Goal: Task Accomplishment & Management: Manage account settings

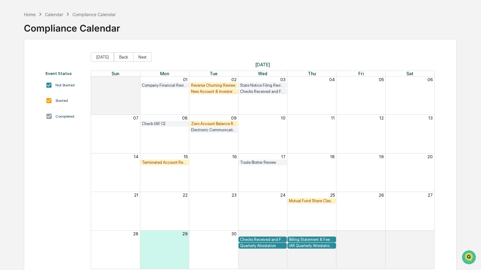
click at [210, 84] on div "Reverse Churning Review" at bounding box center [213, 85] width 45 height 5
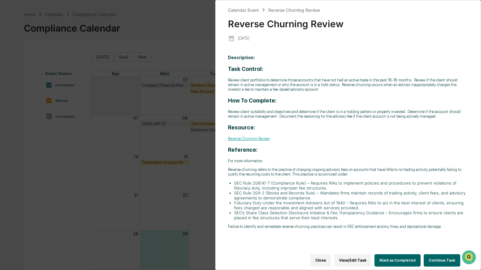
click at [437, 258] on button "Continue Task" at bounding box center [441, 260] width 37 height 12
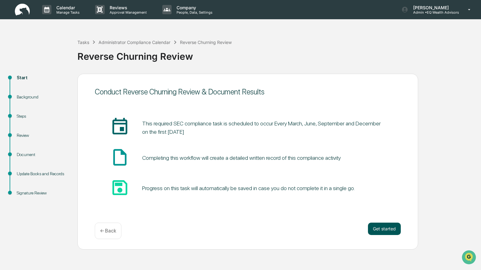
click at [385, 230] on button "Get started" at bounding box center [384, 229] width 33 height 12
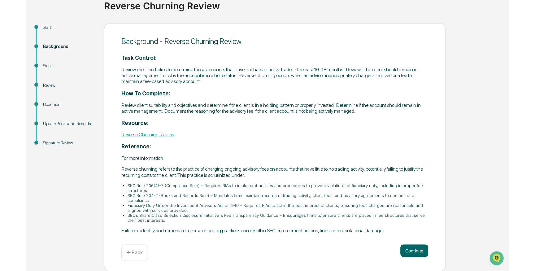
scroll to position [50, 0]
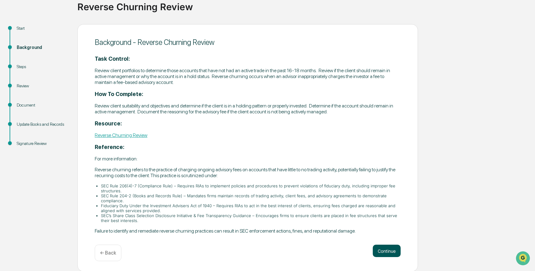
click at [378, 249] on button "Continue" at bounding box center [387, 250] width 28 height 12
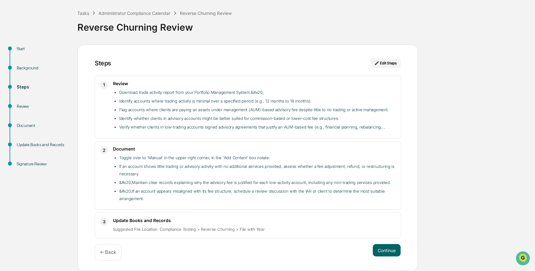
click at [378, 249] on button "Continue" at bounding box center [387, 250] width 28 height 12
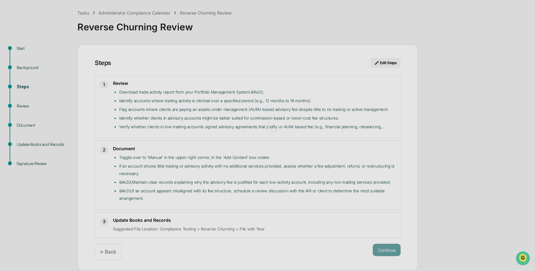
scroll to position [5, 0]
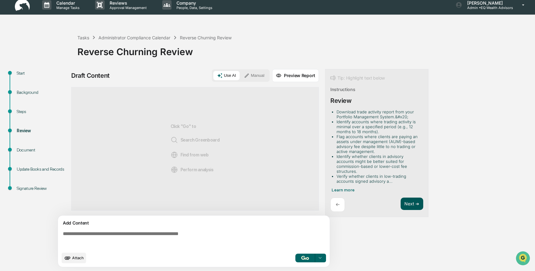
click at [413, 198] on button "Next ➔" at bounding box center [411, 203] width 23 height 13
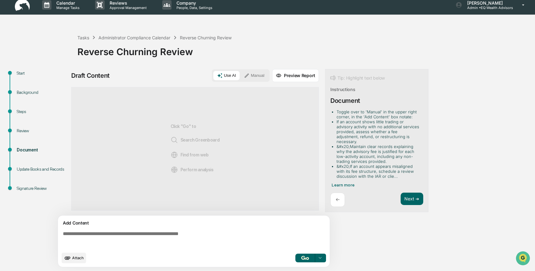
click at [258, 73] on button "Manual" at bounding box center [254, 75] width 28 height 9
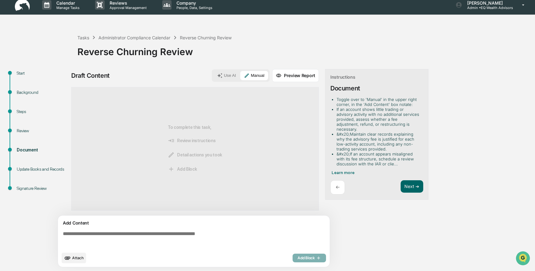
click at [76, 257] on span "Attach" at bounding box center [77, 257] width 11 height 5
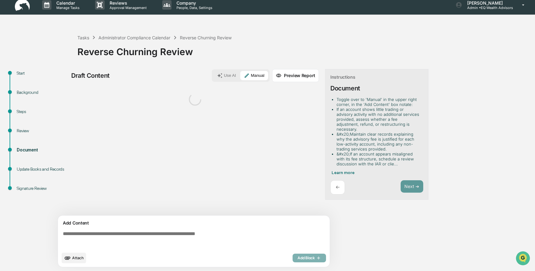
click at [336, 180] on div "←" at bounding box center [337, 187] width 15 height 15
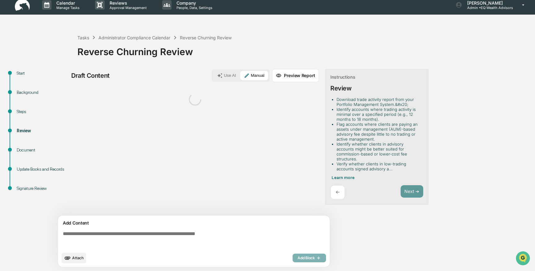
click at [339, 189] on p "←" at bounding box center [337, 192] width 4 height 6
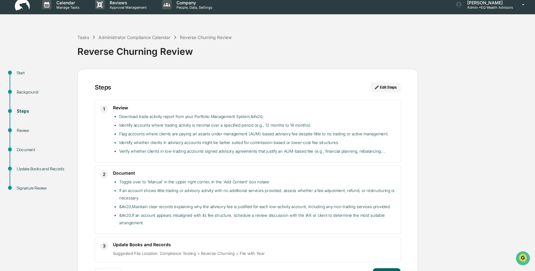
scroll to position [29, 0]
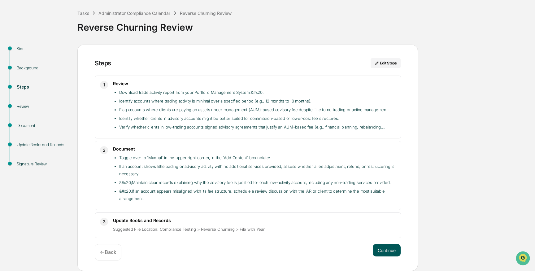
click at [384, 248] on button "Continue" at bounding box center [387, 250] width 28 height 12
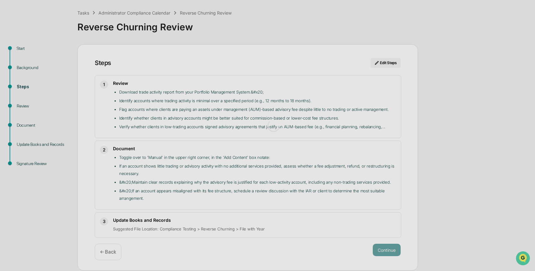
scroll to position [5, 0]
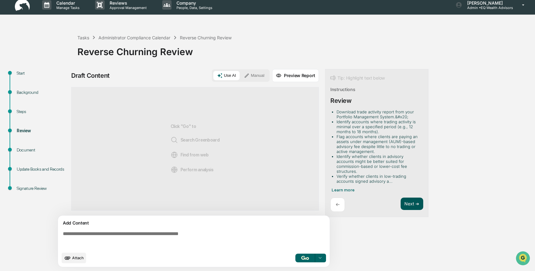
click at [416, 197] on button "Next ➔" at bounding box center [411, 203] width 23 height 13
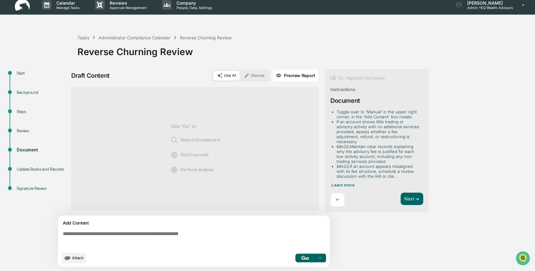
click at [256, 76] on button "Manual" at bounding box center [254, 75] width 28 height 9
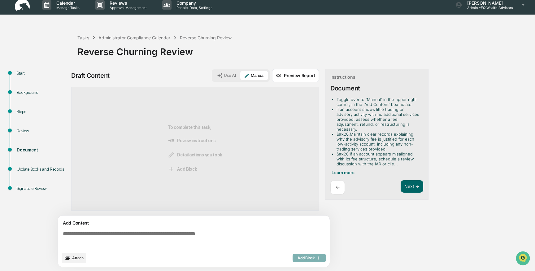
click at [76, 255] on span "Attach" at bounding box center [77, 257] width 11 height 5
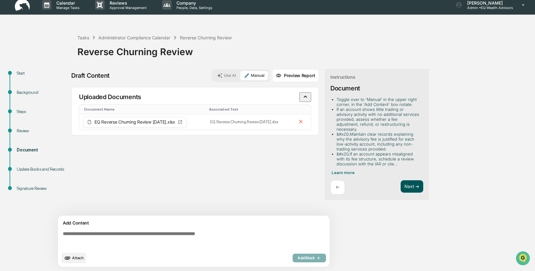
click at [412, 180] on button "Next ➔" at bounding box center [411, 186] width 23 height 13
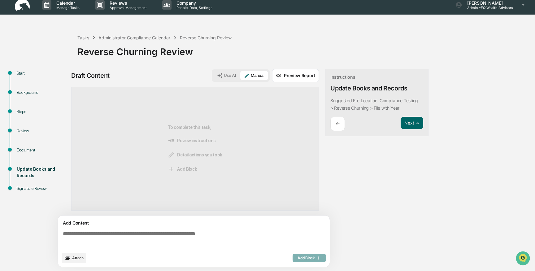
click at [118, 38] on div "Administrator Compliance Calendar" at bounding box center [134, 37] width 72 height 5
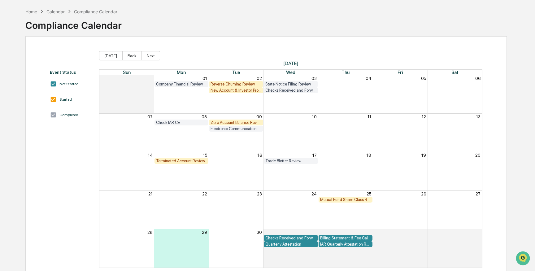
scroll to position [22, 0]
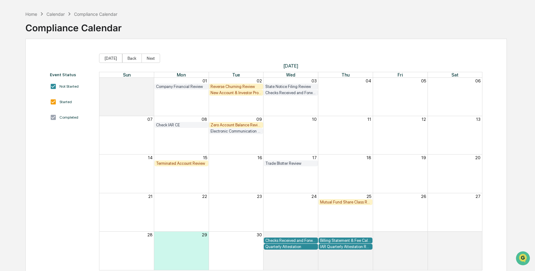
click at [234, 124] on div "Zero Account Balance Review" at bounding box center [235, 125] width 51 height 5
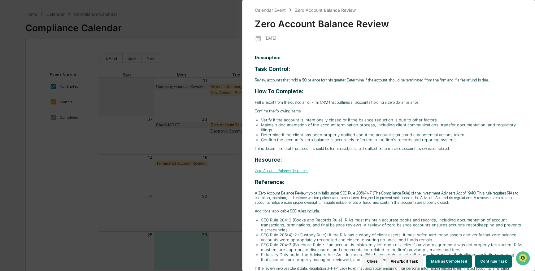
click at [480, 259] on button "Continue Task" at bounding box center [493, 261] width 37 height 12
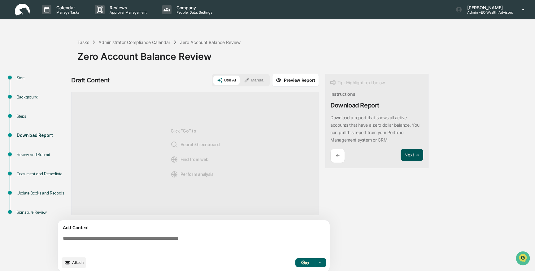
click at [411, 156] on button "Next ➔" at bounding box center [411, 155] width 23 height 13
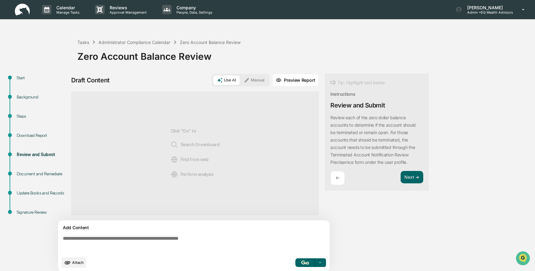
click at [257, 81] on button "Manual" at bounding box center [254, 80] width 28 height 9
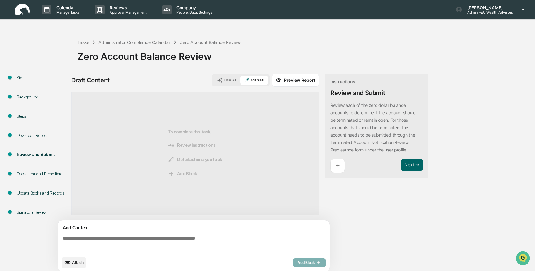
click at [79, 261] on span "Attach" at bounding box center [77, 262] width 11 height 5
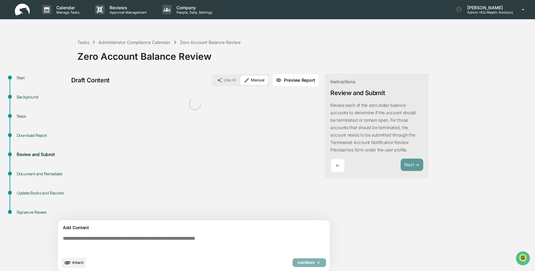
scroll to position [5, 0]
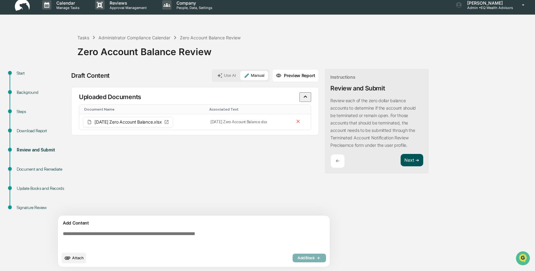
click at [410, 160] on button "Next ➔" at bounding box center [411, 160] width 23 height 13
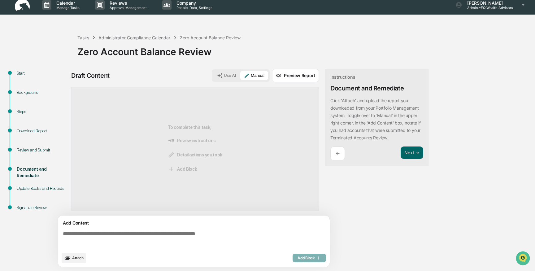
click at [123, 38] on div "Administrator Compliance Calendar" at bounding box center [134, 37] width 72 height 5
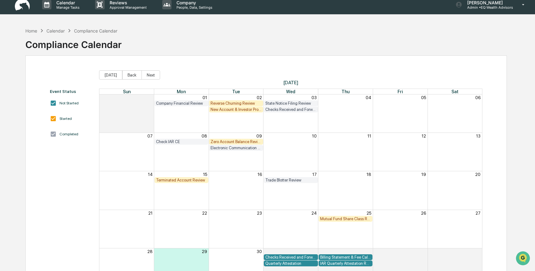
click at [348, 219] on div "Mutual Fund Share Class Review" at bounding box center [345, 218] width 51 height 5
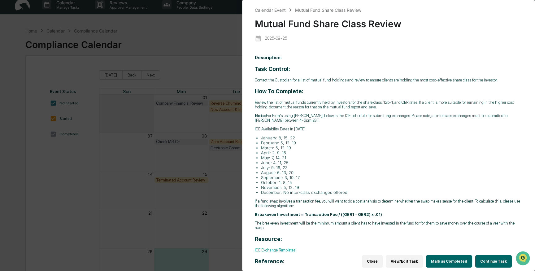
click at [480, 261] on button "Continue Task" at bounding box center [493, 261] width 37 height 12
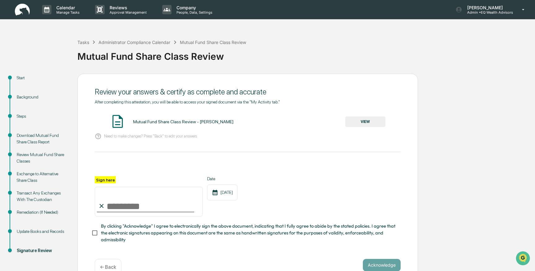
click at [32, 175] on div "Exchange to Alternative Share Class" at bounding box center [42, 177] width 51 height 13
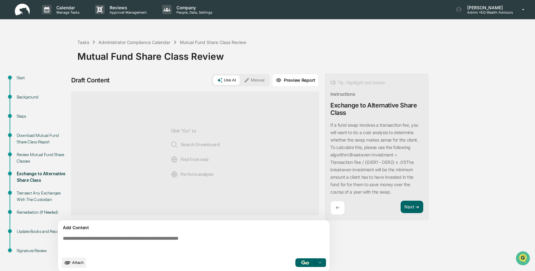
click at [33, 156] on div "Review Mutual Fund Share Classes" at bounding box center [42, 157] width 51 height 13
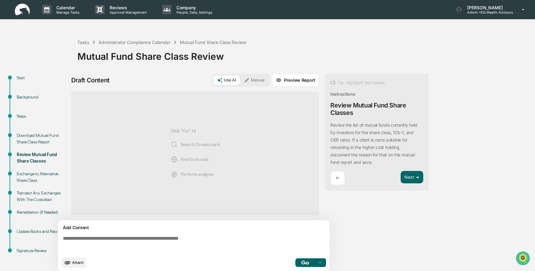
click at [260, 80] on button "Manual" at bounding box center [254, 80] width 28 height 9
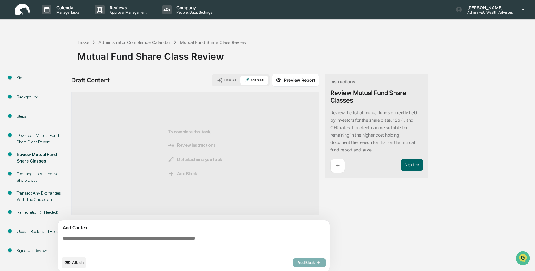
click at [72, 262] on span "Attach" at bounding box center [77, 262] width 11 height 5
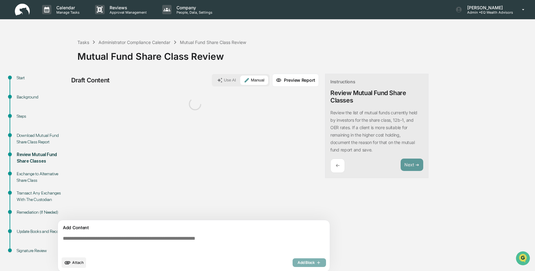
scroll to position [5, 0]
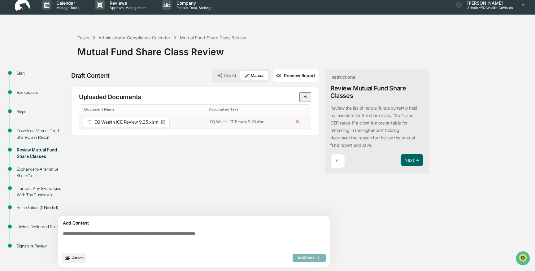
click at [127, 124] on span "EQ Wealth ICE Review 9.25.xlsm" at bounding box center [126, 122] width 64 height 4
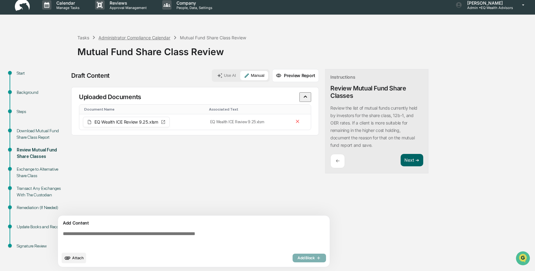
click at [123, 39] on div "Administrator Compliance Calendar" at bounding box center [134, 37] width 72 height 5
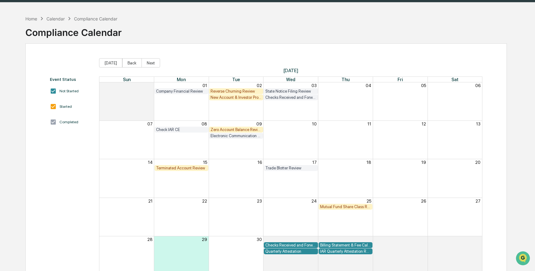
scroll to position [20, 0]
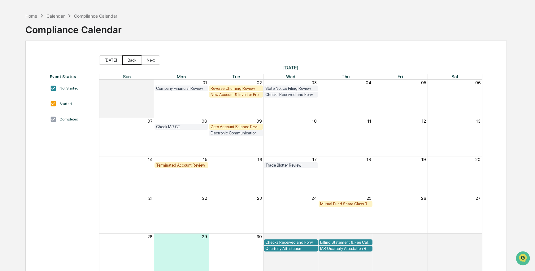
click at [135, 60] on button "Back" at bounding box center [131, 59] width 19 height 9
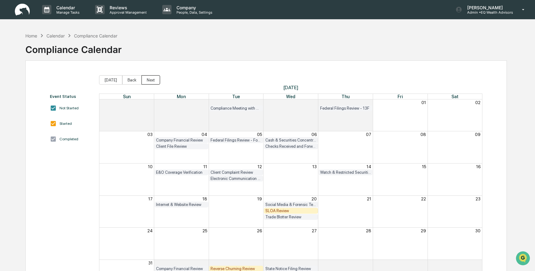
click at [150, 79] on button "Next" at bounding box center [150, 79] width 19 height 9
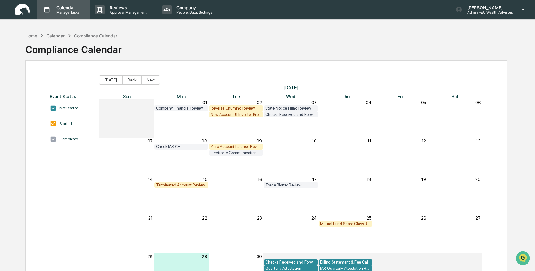
click at [70, 9] on p "Calendar" at bounding box center [66, 7] width 31 height 5
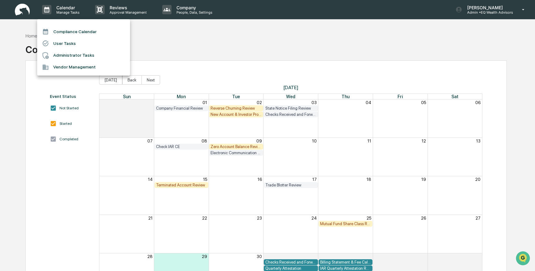
click at [76, 31] on li "Compliance Calendar" at bounding box center [83, 32] width 93 height 12
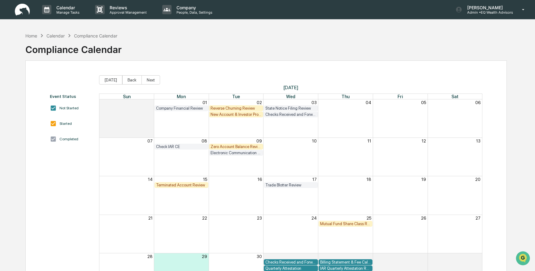
scroll to position [1, 0]
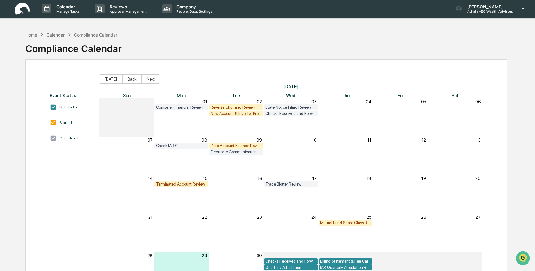
click at [31, 34] on div "Home" at bounding box center [31, 34] width 12 height 5
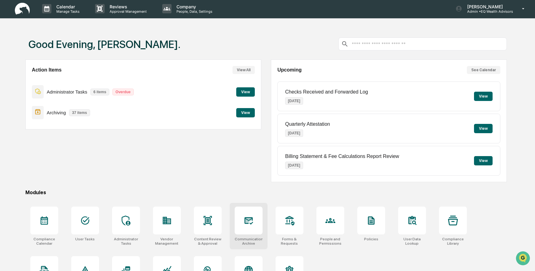
click at [252, 224] on icon at bounding box center [249, 220] width 10 height 10
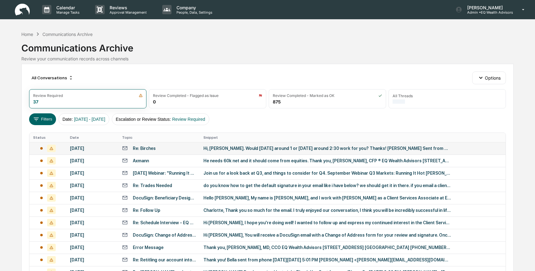
click at [135, 147] on div "Re: Birches" at bounding box center [144, 148] width 23 height 5
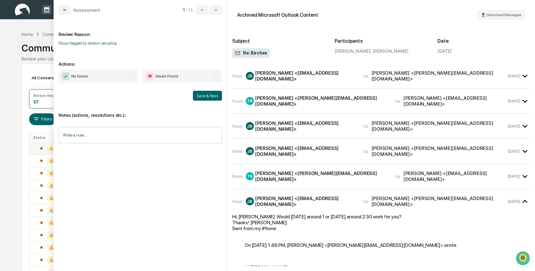
click at [285, 75] on div "John Birch <johnbirch9107@gmail.com>" at bounding box center [305, 76] width 101 height 12
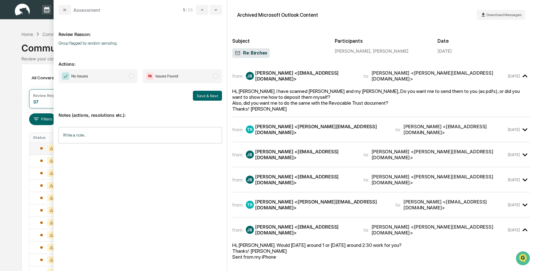
click at [291, 127] on div "Taylor Reasoner <taylor@eqwealthadv.com>" at bounding box center [321, 129] width 133 height 12
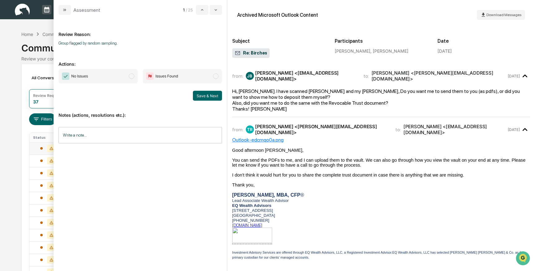
click at [132, 78] on span "modal" at bounding box center [132, 76] width 6 height 6
click at [207, 96] on button "Save & Next" at bounding box center [207, 96] width 29 height 10
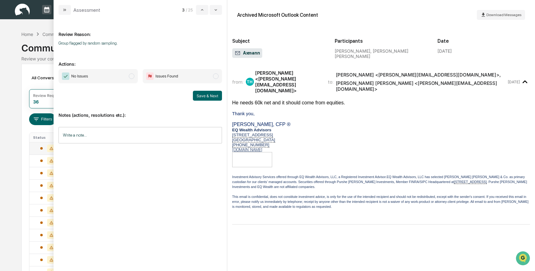
click at [132, 74] on span "modal" at bounding box center [132, 76] width 6 height 6
click at [203, 94] on button "Save & Next" at bounding box center [207, 96] width 29 height 10
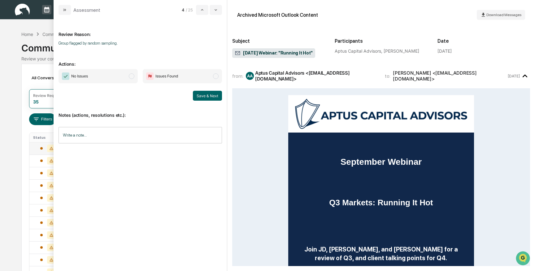
click at [131, 75] on span "modal" at bounding box center [132, 76] width 6 height 6
click at [201, 94] on button "Save & Next" at bounding box center [207, 96] width 29 height 10
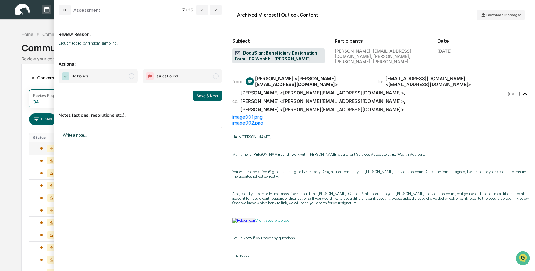
click at [131, 74] on span "modal" at bounding box center [132, 76] width 6 height 6
click at [203, 94] on button "Save & Next" at bounding box center [207, 96] width 29 height 10
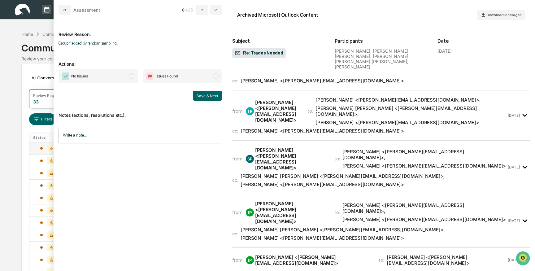
scroll to position [34, 0]
click at [300, 100] on div "Taylor Reasoner <taylor@eqwealthadv.com>" at bounding box center [277, 111] width 45 height 24
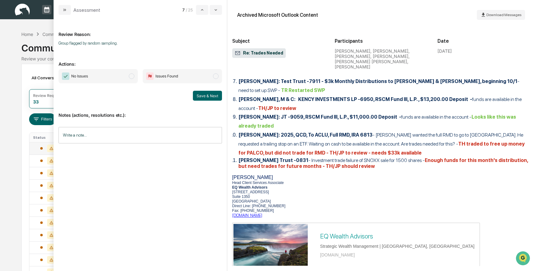
scroll to position [366, 0]
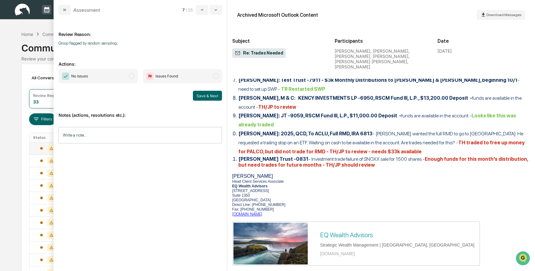
click at [131, 75] on span "modal" at bounding box center [132, 76] width 6 height 6
click at [200, 96] on button "Save & Next" at bounding box center [207, 96] width 29 height 10
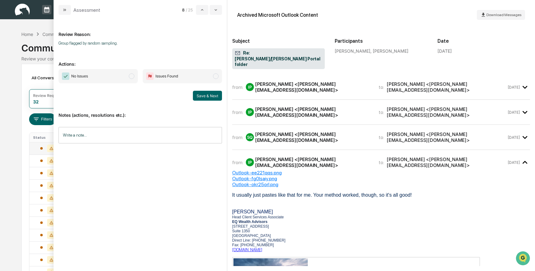
click at [274, 81] on div "Isabeth Parga <Isabeth@eqwealthadv.com>" at bounding box center [313, 87] width 116 height 12
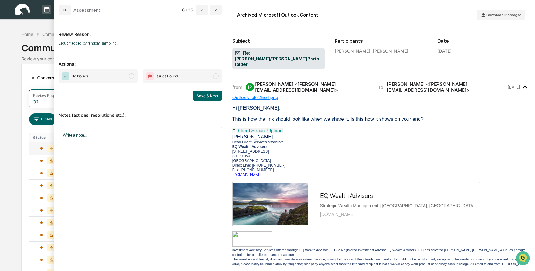
scroll to position [37, 0]
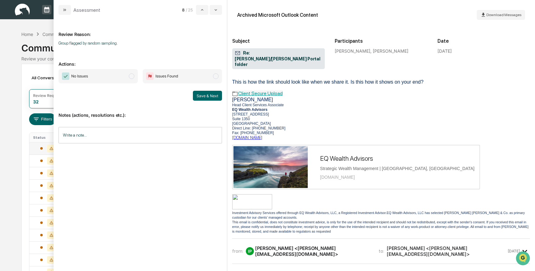
click at [133, 75] on span "modal" at bounding box center [132, 76] width 6 height 6
click at [198, 93] on button "Save & Next" at bounding box center [207, 96] width 29 height 10
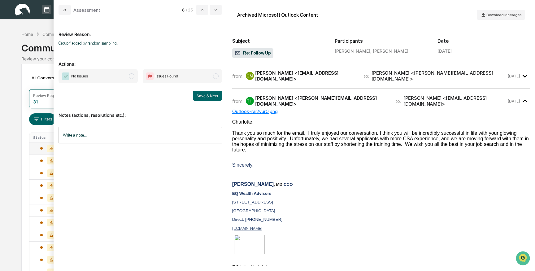
click at [132, 76] on span "modal" at bounding box center [132, 76] width 6 height 6
click at [204, 95] on button "Save & Next" at bounding box center [207, 96] width 29 height 10
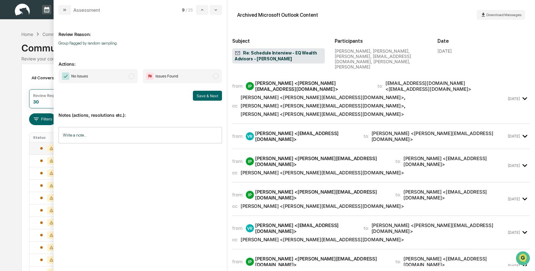
click at [274, 94] on div "Taylor Reasoner <taylor@eqwealthadv.com>" at bounding box center [321, 97] width 163 height 6
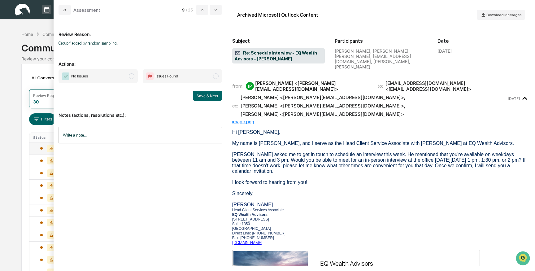
click at [132, 75] on span "modal" at bounding box center [132, 76] width 6 height 6
click at [208, 94] on button "Save & Next" at bounding box center [207, 96] width 29 height 10
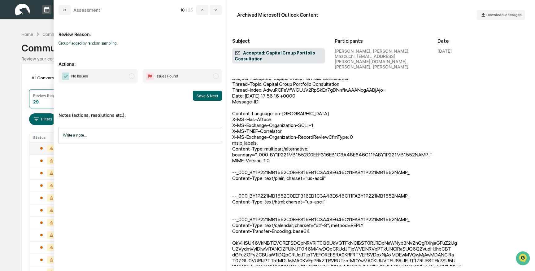
scroll to position [94, 0]
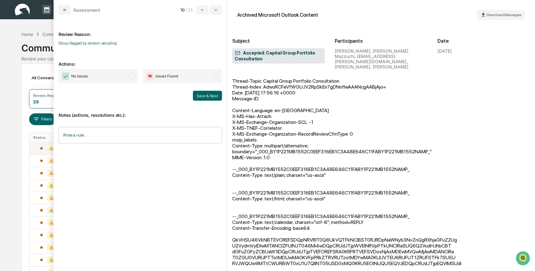
click at [131, 76] on span "modal" at bounding box center [132, 76] width 6 height 6
click at [204, 95] on button "Save & Next" at bounding box center [207, 96] width 29 height 10
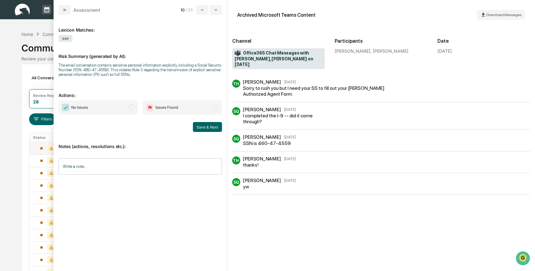
click at [131, 107] on span "modal" at bounding box center [132, 108] width 6 height 6
click at [130, 106] on span "modal" at bounding box center [132, 108] width 6 height 6
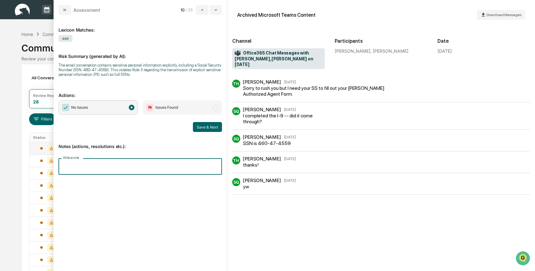
click at [78, 164] on input "Write a note..." at bounding box center [139, 166] width 163 height 16
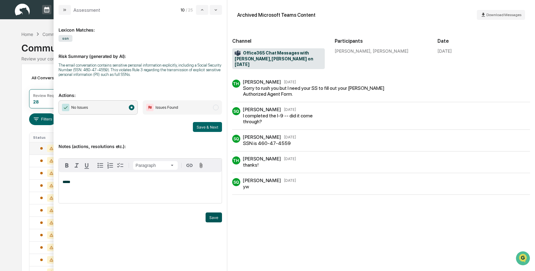
click at [213, 217] on button "Save" at bounding box center [213, 217] width 16 height 10
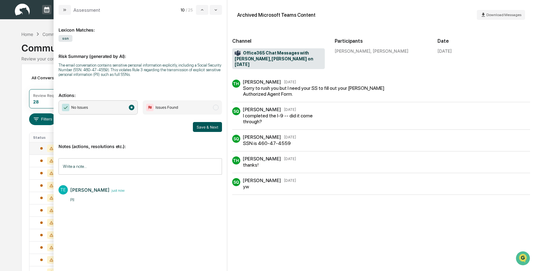
click at [212, 127] on button "Save & Next" at bounding box center [207, 127] width 29 height 10
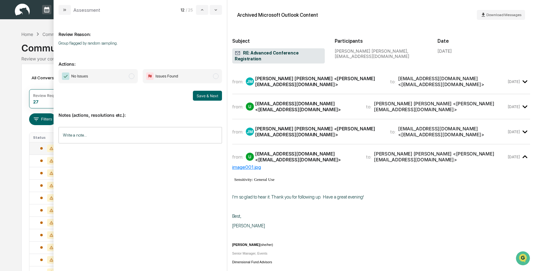
click at [291, 84] on div "Juan Pablo Grassi Mazzuchi <Juan@eqwealthadv.com>" at bounding box center [318, 82] width 127 height 12
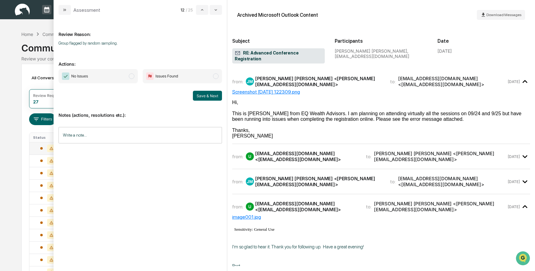
click at [131, 77] on span "modal" at bounding box center [132, 76] width 6 height 6
click at [198, 94] on button "Save & Next" at bounding box center [207, 96] width 29 height 10
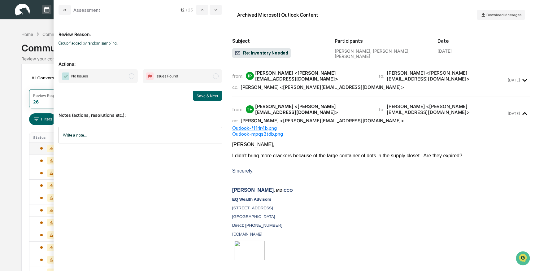
click at [131, 73] on span "modal" at bounding box center [132, 76] width 6 height 6
click at [196, 93] on button "Save & Next" at bounding box center [207, 96] width 29 height 10
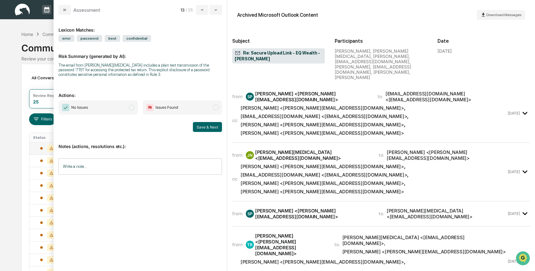
click at [293, 105] on div "Isabeth Parga <Isabeth@eqwealthadv.com>" at bounding box center [321, 108] width 163 height 6
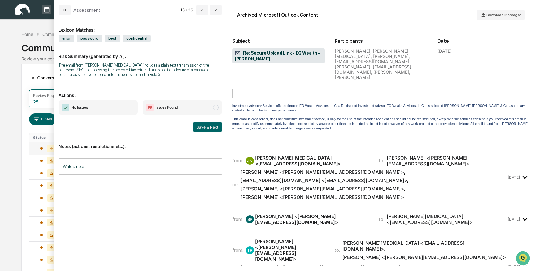
scroll to position [313, 0]
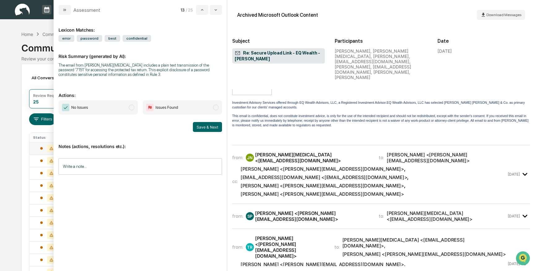
click at [302, 183] on div "Taylor Reasoner <taylor@eqwealthadv.com>" at bounding box center [321, 186] width 163 height 6
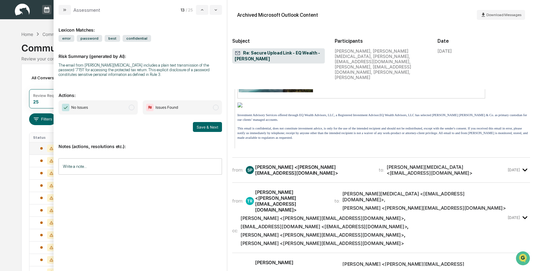
scroll to position [735, 0]
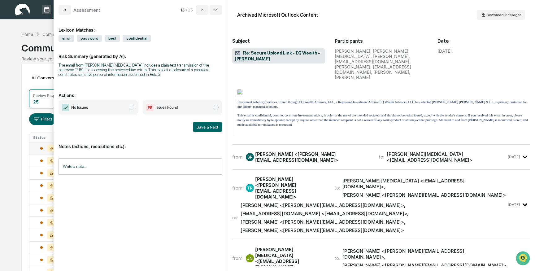
click at [300, 151] on div "Samantha Perry <samantha@eqwealthadv.com>" at bounding box center [313, 157] width 116 height 12
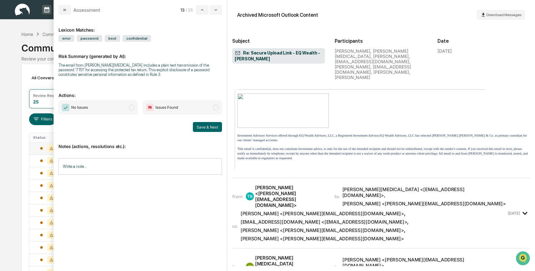
scroll to position [1424, 0]
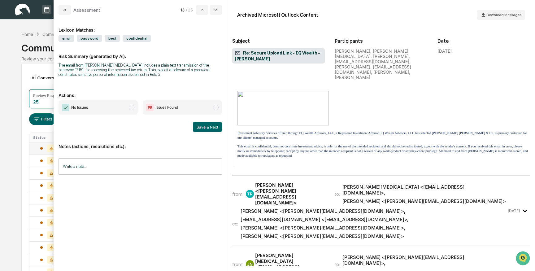
click at [298, 225] on div "Sarah Quinlan <sarah@eqwealthadv.com>" at bounding box center [321, 228] width 163 height 6
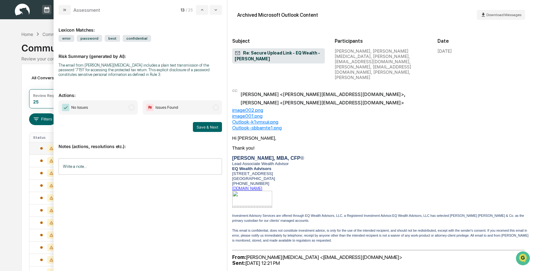
scroll to position [2241, 0]
click at [131, 107] on span "modal" at bounding box center [132, 108] width 6 height 6
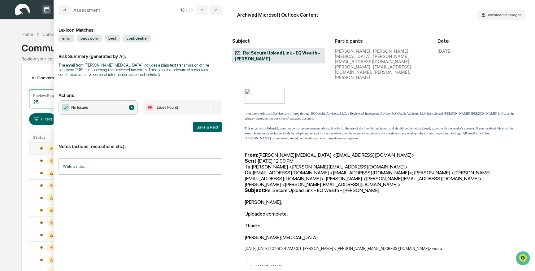
scroll to position [2595, 0]
click at [216, 106] on span "modal" at bounding box center [216, 108] width 6 height 6
click at [80, 163] on div "Write a note... Write a note..." at bounding box center [139, 166] width 163 height 16
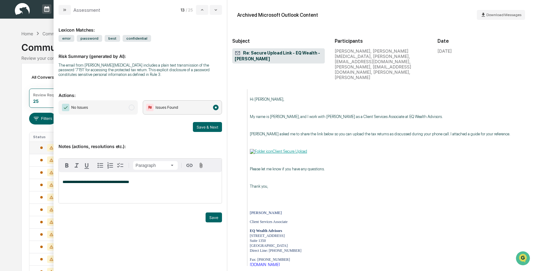
scroll to position [0, 0]
click at [216, 216] on button "Save" at bounding box center [213, 217] width 16 height 10
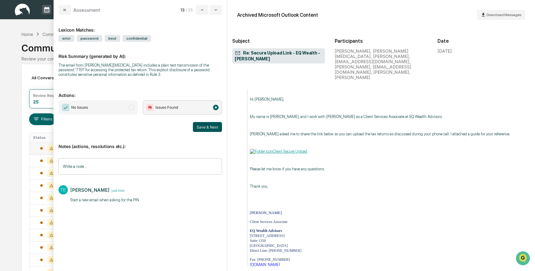
click at [210, 125] on button "Save & Next" at bounding box center [207, 127] width 29 height 10
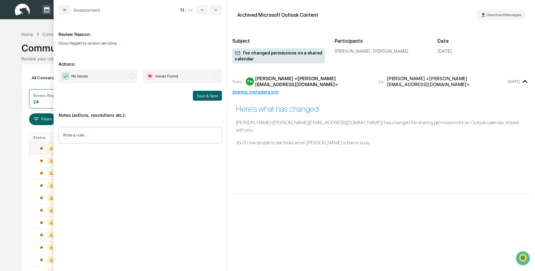
click at [132, 76] on span "modal" at bounding box center [132, 76] width 6 height 6
click at [204, 95] on button "Save & Next" at bounding box center [207, 96] width 29 height 10
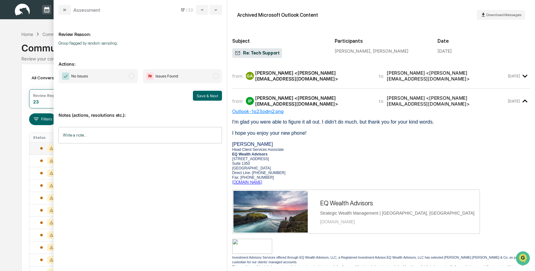
click at [132, 77] on span "modal" at bounding box center [132, 76] width 6 height 6
click at [196, 94] on button "Save & Next" at bounding box center [207, 96] width 29 height 10
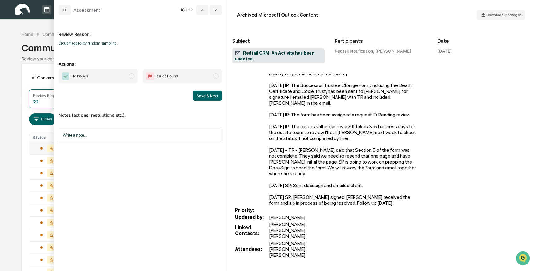
scroll to position [233, 0]
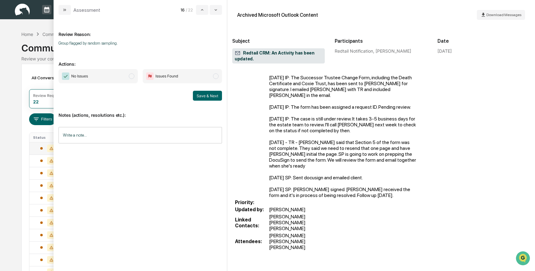
click at [133, 76] on span "modal" at bounding box center [132, 76] width 6 height 6
click at [209, 96] on button "Save & Next" at bounding box center [207, 96] width 29 height 10
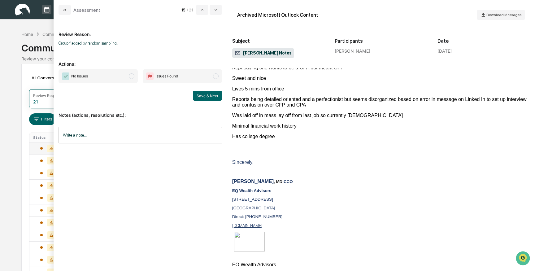
scroll to position [68, 0]
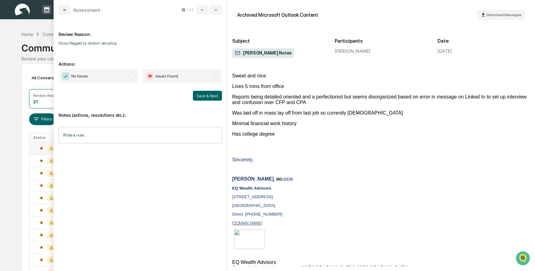
click at [132, 77] on span "modal" at bounding box center [132, 76] width 6 height 6
click at [214, 97] on button "Save & Next" at bounding box center [207, 96] width 29 height 10
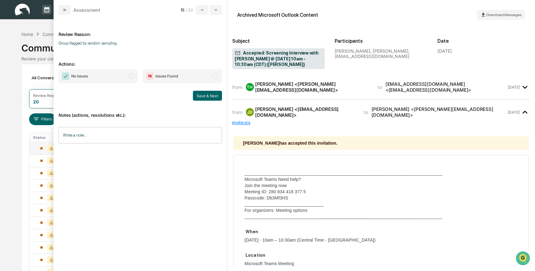
click at [132, 76] on span "modal" at bounding box center [132, 76] width 6 height 6
click at [207, 97] on button "Save & Next" at bounding box center [207, 96] width 29 height 10
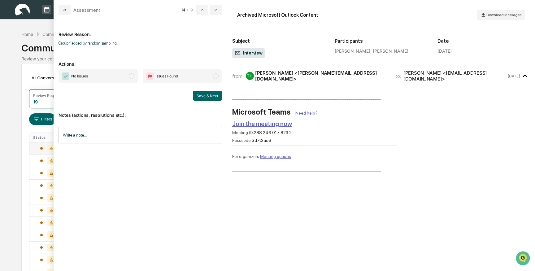
click at [132, 76] on span "modal" at bounding box center [132, 76] width 6 height 6
click at [203, 94] on button "Save & Next" at bounding box center [207, 96] width 29 height 10
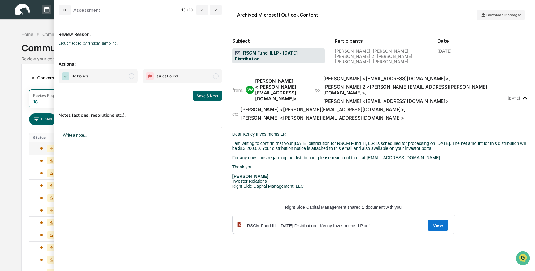
click at [132, 75] on span "modal" at bounding box center [132, 76] width 6 height 6
click at [200, 95] on button "Save & Next" at bounding box center [207, 96] width 29 height 10
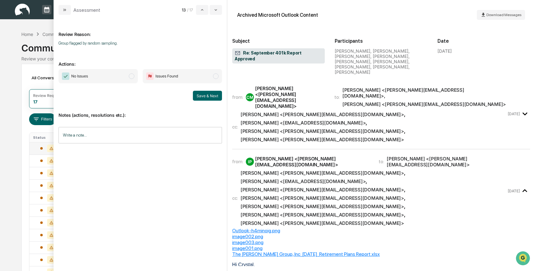
click at [134, 77] on span "modal" at bounding box center [132, 76] width 6 height 6
click at [198, 94] on button "Save & Next" at bounding box center [207, 96] width 29 height 10
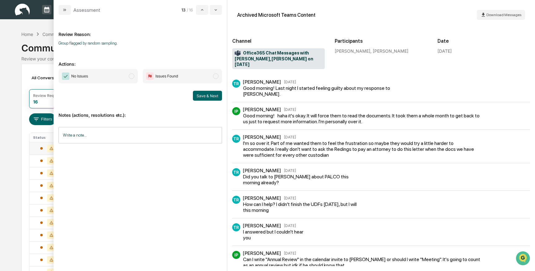
click at [132, 76] on span "modal" at bounding box center [132, 76] width 6 height 6
click at [214, 94] on button "Save & Next" at bounding box center [207, 96] width 29 height 10
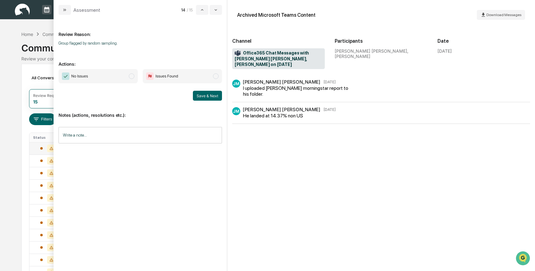
click at [132, 76] on span "modal" at bounding box center [132, 76] width 6 height 6
click at [205, 96] on button "Save & Next" at bounding box center [207, 96] width 29 height 10
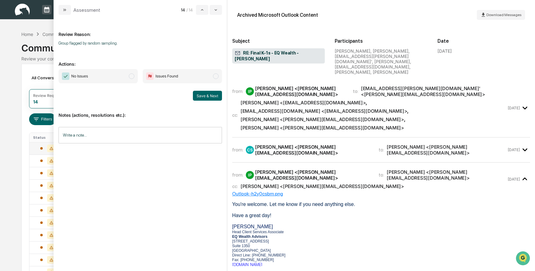
click at [131, 76] on span "modal" at bounding box center [132, 76] width 6 height 6
click at [199, 95] on button "Save & Next" at bounding box center [207, 96] width 29 height 10
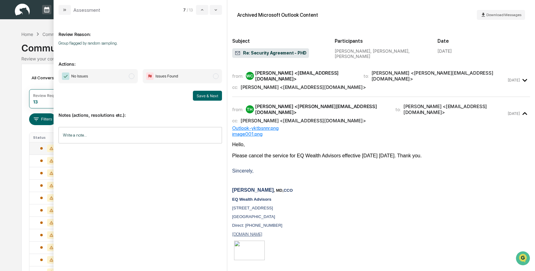
click at [130, 76] on span "modal" at bounding box center [132, 76] width 6 height 6
click at [205, 99] on button "Save & Next" at bounding box center [207, 96] width 29 height 10
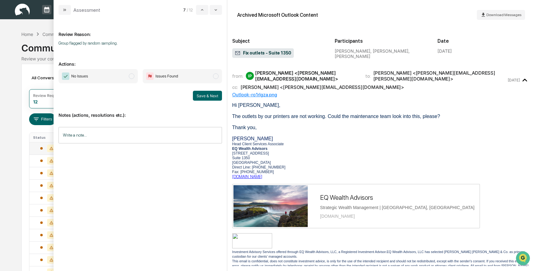
click at [133, 75] on span "modal" at bounding box center [132, 76] width 6 height 6
click at [208, 95] on button "Save & Next" at bounding box center [207, 96] width 29 height 10
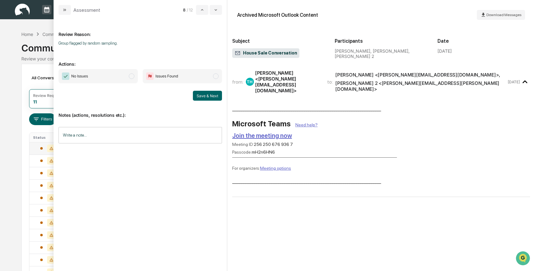
click at [132, 75] on span "modal" at bounding box center [132, 76] width 6 height 6
click at [196, 92] on button "Save & Next" at bounding box center [207, 96] width 29 height 10
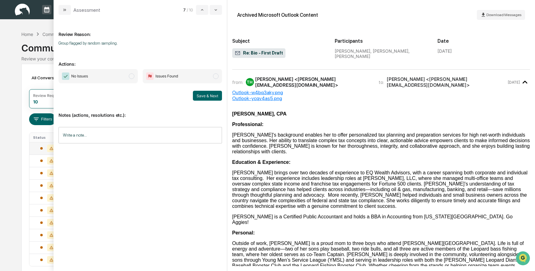
scroll to position [69, 0]
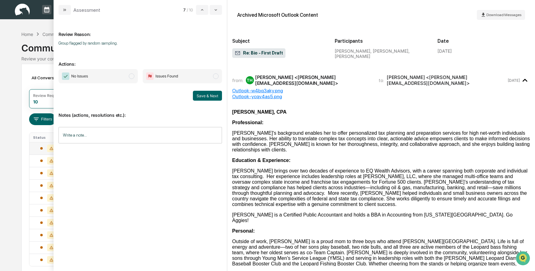
click at [132, 76] on span "modal" at bounding box center [132, 76] width 6 height 6
click at [204, 98] on button "Save & Next" at bounding box center [207, 96] width 29 height 10
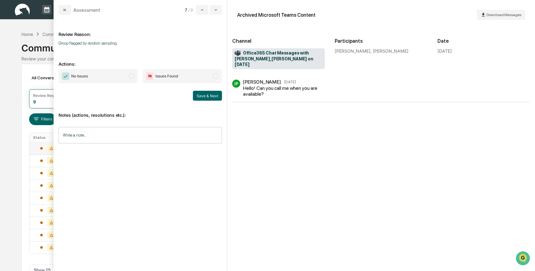
click at [133, 75] on span "modal" at bounding box center [132, 76] width 6 height 6
click at [205, 93] on button "Save & Next" at bounding box center [207, 96] width 29 height 10
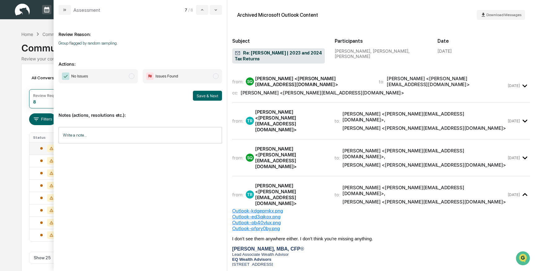
click at [132, 76] on span "modal" at bounding box center [132, 76] width 6 height 6
click at [212, 97] on button "Save & Next" at bounding box center [207, 96] width 29 height 10
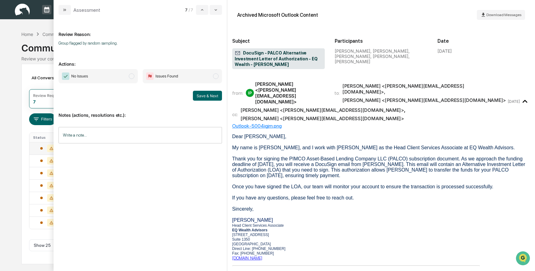
click at [131, 76] on span "modal" at bounding box center [132, 76] width 6 height 6
click at [205, 93] on button "Save & Next" at bounding box center [207, 96] width 29 height 10
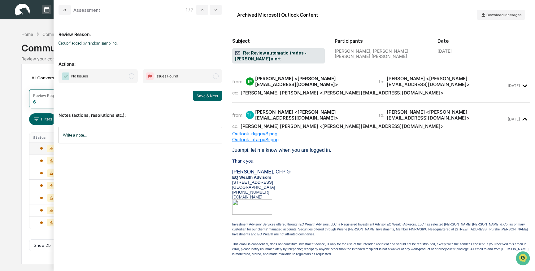
click at [132, 76] on span "modal" at bounding box center [132, 76] width 6 height 6
click at [200, 95] on button "Save & Next" at bounding box center [207, 96] width 29 height 10
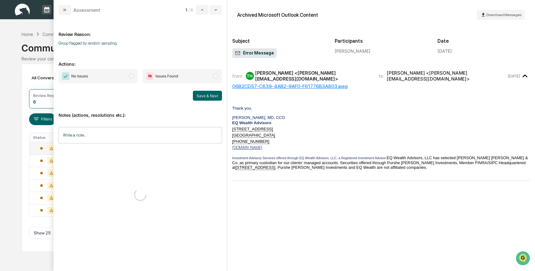
click at [133, 76] on span "modal" at bounding box center [132, 76] width 6 height 6
click at [200, 93] on button "Save & Next" at bounding box center [207, 96] width 29 height 10
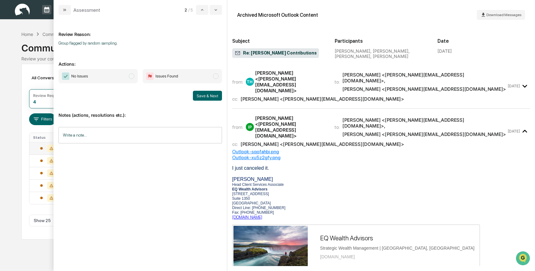
click at [137, 75] on span "No Issues" at bounding box center [97, 76] width 79 height 14
click at [201, 93] on button "Save & Next" at bounding box center [207, 96] width 29 height 10
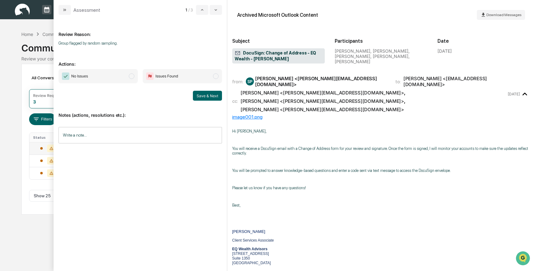
click at [132, 77] on span "modal" at bounding box center [132, 76] width 6 height 6
click at [198, 96] on button "Save & Next" at bounding box center [207, 96] width 29 height 10
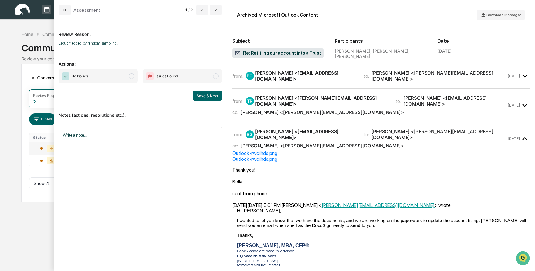
click at [131, 76] on span "modal" at bounding box center [132, 76] width 6 height 6
click at [205, 97] on button "Save & Next" at bounding box center [207, 96] width 29 height 10
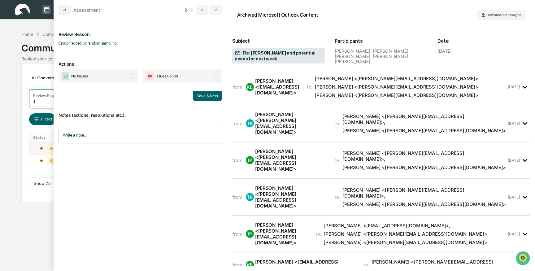
click at [132, 76] on span "modal" at bounding box center [132, 76] width 6 height 6
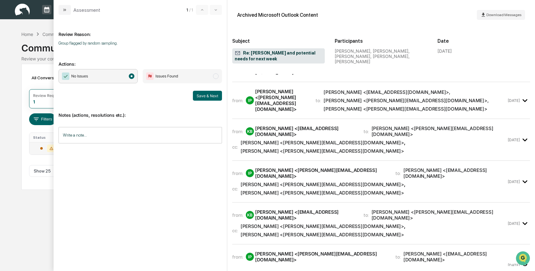
scroll to position [140, 0]
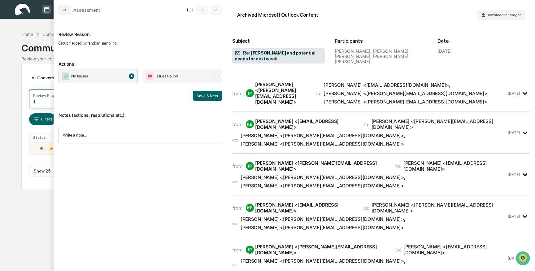
click at [287, 132] on div "Taylor Reasoner <taylor@eqwealthadv.com>" at bounding box center [321, 135] width 163 height 6
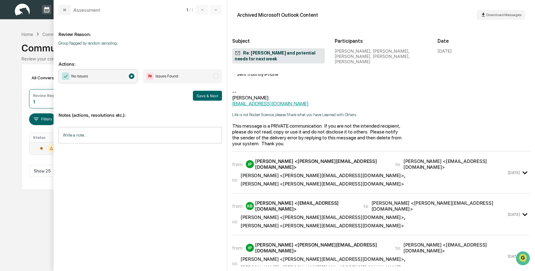
scroll to position [520, 0]
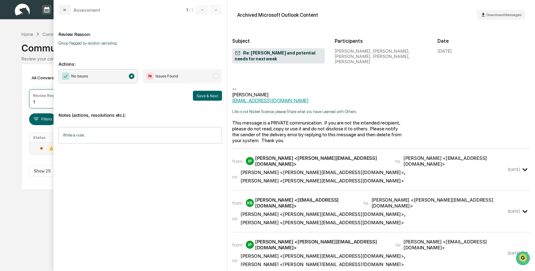
click at [280, 155] on div "Isabeth Parga <Isabeth@eqwealthadv.com>" at bounding box center [321, 161] width 133 height 12
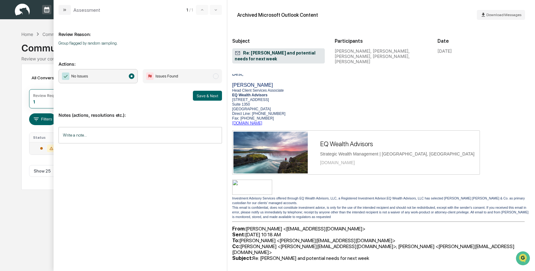
scroll to position [681, 0]
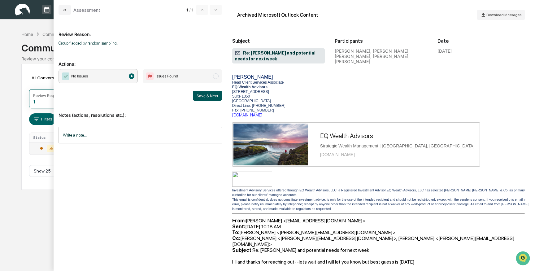
click at [203, 94] on button "Save & Next" at bounding box center [207, 96] width 29 height 10
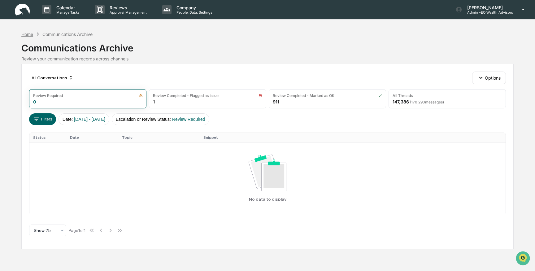
click at [26, 35] on div "Home" at bounding box center [27, 34] width 12 height 5
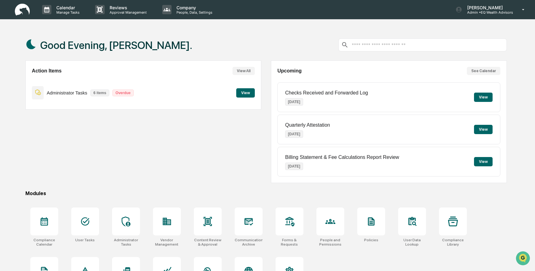
scroll to position [29, 0]
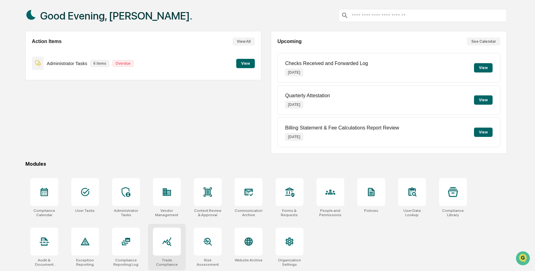
click at [170, 244] on icon at bounding box center [166, 241] width 9 height 9
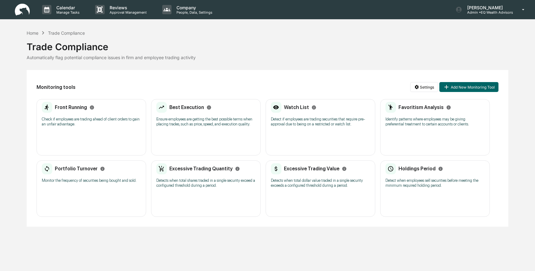
click at [102, 114] on div "Front Running Check if employees are trading ahead of client orders to gain an …" at bounding box center [91, 116] width 99 height 29
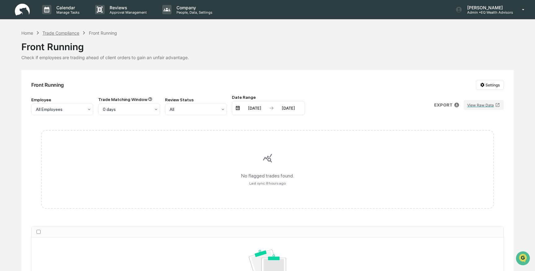
click at [66, 34] on div "Trade Compliance" at bounding box center [60, 32] width 37 height 5
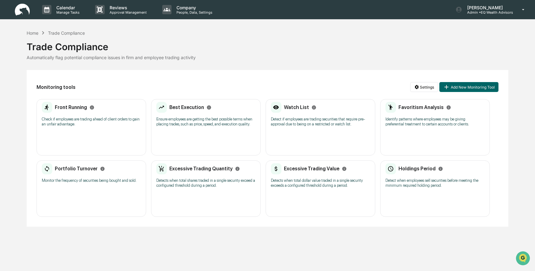
click at [292, 114] on div "Watch List Detect if employees are trading securities that require pre-approval…" at bounding box center [320, 116] width 99 height 29
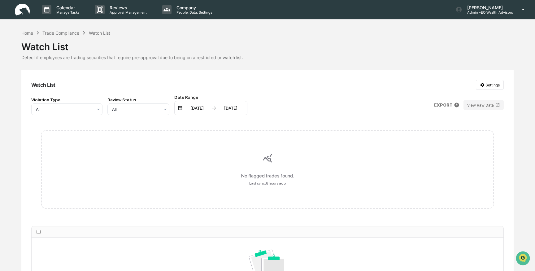
click at [61, 32] on div "Trade Compliance" at bounding box center [60, 32] width 37 height 5
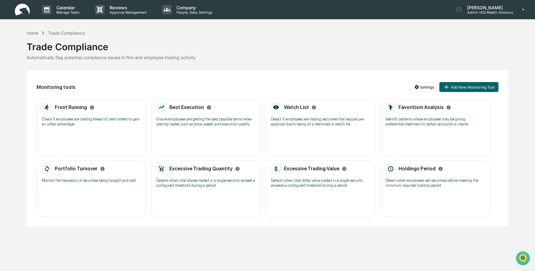
click at [189, 119] on p "Ensure employees are getting the best possible terms when placing trades, such …" at bounding box center [205, 122] width 99 height 10
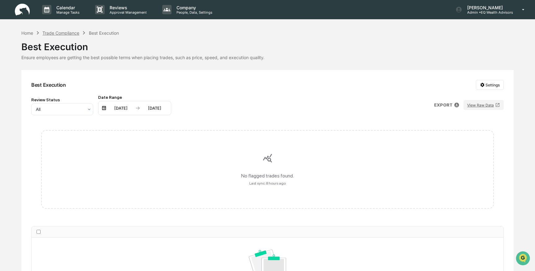
click at [54, 32] on div "Trade Compliance" at bounding box center [60, 32] width 37 height 5
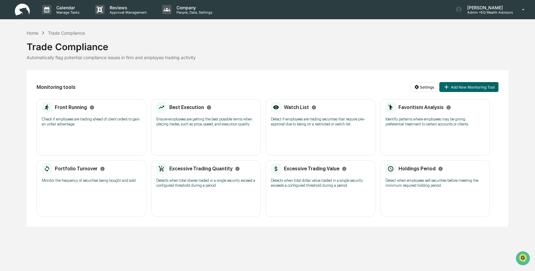
click at [396, 124] on p "Identify patterns where employees may be giving preferential treatment to certa…" at bounding box center [434, 122] width 99 height 10
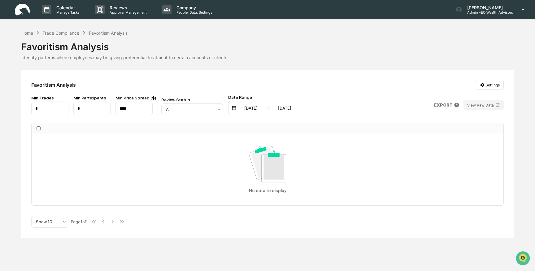
click at [67, 33] on div "Trade Compliance" at bounding box center [60, 32] width 37 height 5
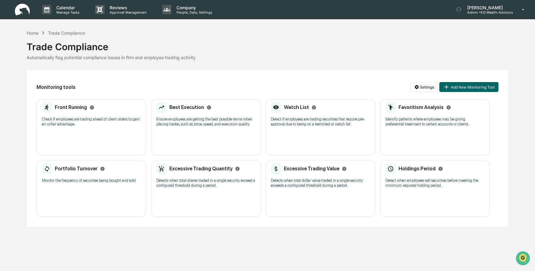
click at [80, 171] on h2 "Portfolio Turnover" at bounding box center [76, 169] width 43 height 6
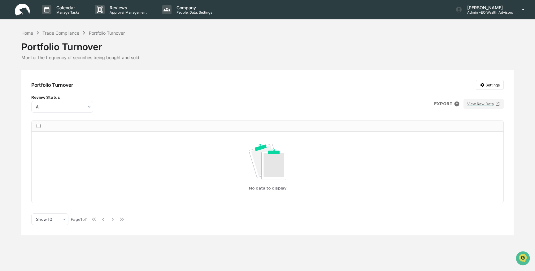
click at [56, 32] on div "Trade Compliance" at bounding box center [60, 32] width 37 height 5
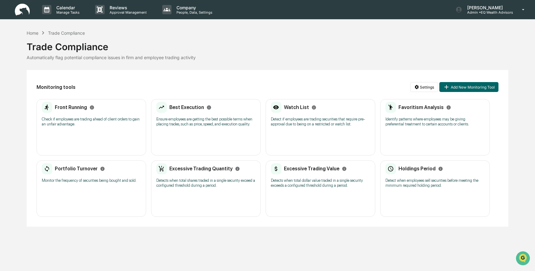
click at [201, 180] on div "Excessive Trading Quantity Detects when total shares traded in a single securit…" at bounding box center [205, 177] width 99 height 29
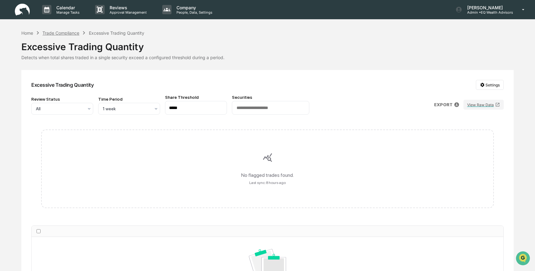
click at [69, 31] on div "Trade Compliance" at bounding box center [60, 32] width 37 height 5
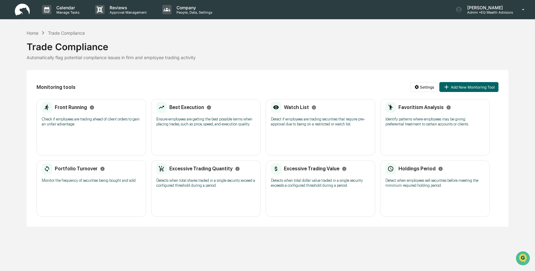
click at [333, 182] on p "Detects when total dollar value traded in a single security exceeds a configure…" at bounding box center [320, 183] width 99 height 10
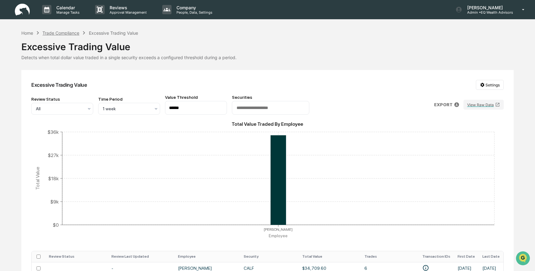
click at [63, 31] on div "Trade Compliance" at bounding box center [60, 32] width 37 height 5
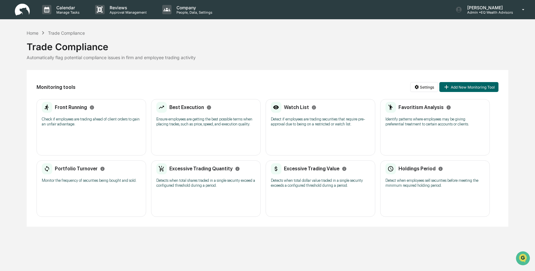
click at [330, 185] on p "Detects when total dollar value traded in a single security exceeds a configure…" at bounding box center [320, 183] width 99 height 10
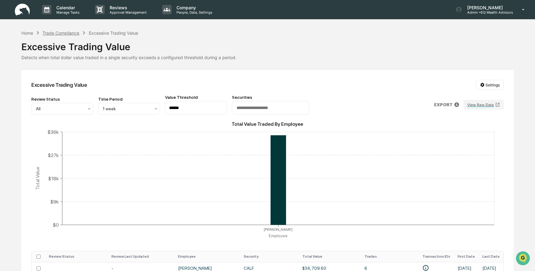
click at [70, 34] on div "Trade Compliance" at bounding box center [60, 32] width 37 height 5
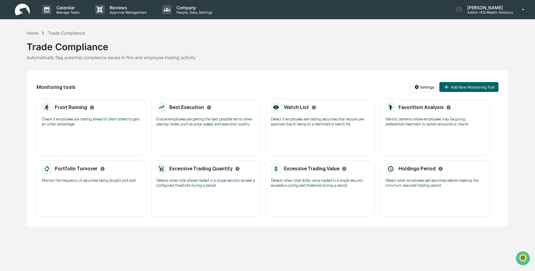
click at [416, 185] on p "Detect when employees sell securities before meeting the minimum required holdi…" at bounding box center [434, 183] width 99 height 10
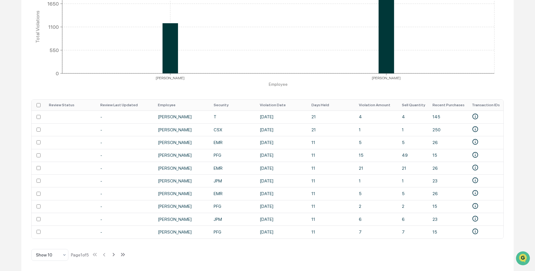
scroll to position [149, 0]
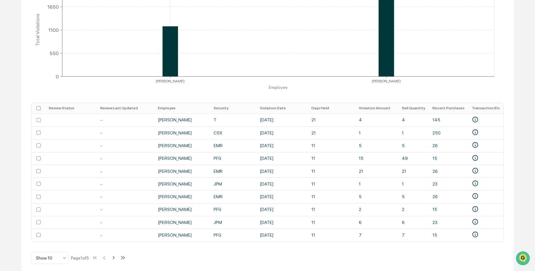
click at [322, 109] on th "Days Held" at bounding box center [331, 108] width 47 height 11
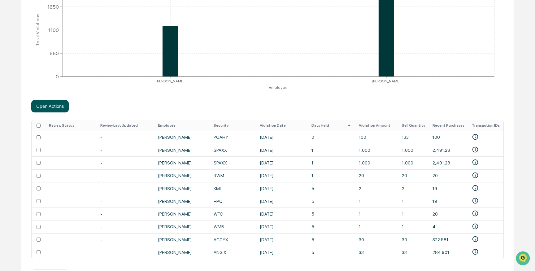
click at [57, 105] on button "Open Actions" at bounding box center [49, 106] width 37 height 12
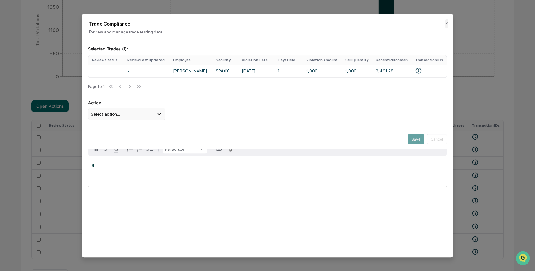
click at [159, 115] on icon at bounding box center [158, 114] width 3 height 2
click at [148, 145] on div "Save Cancel" at bounding box center [267, 139] width 371 height 20
click at [220, 118] on div "Action Select action... Flag Item of Interest Mark Not Item of Interest" at bounding box center [267, 110] width 359 height 20
click at [247, 210] on div "Selected Trades ( 1 ): Review Status Review Last Updated Employee Security Viol…" at bounding box center [267, 124] width 371 height 171
click at [156, 173] on div "*" at bounding box center [267, 171] width 358 height 31
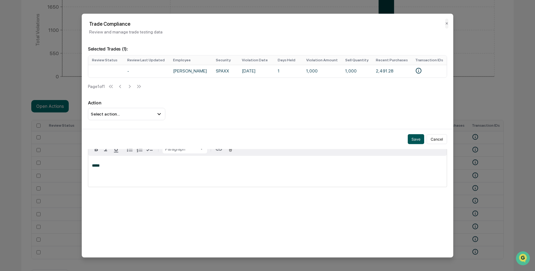
click at [417, 138] on button "Save" at bounding box center [416, 139] width 16 height 10
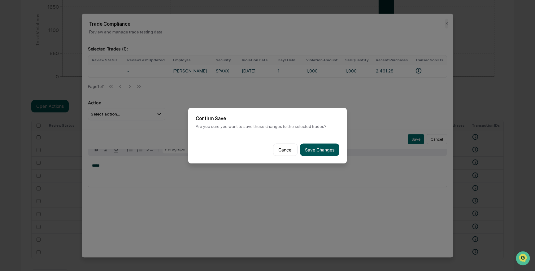
click at [326, 148] on button "Save Changes" at bounding box center [319, 149] width 39 height 12
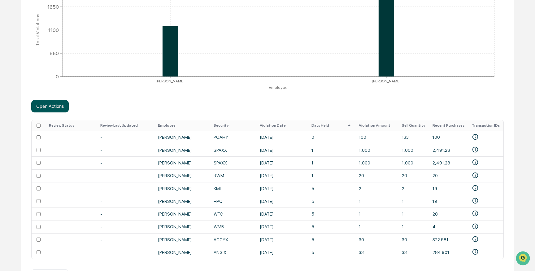
click at [52, 107] on button "Open Actions" at bounding box center [49, 106] width 37 height 12
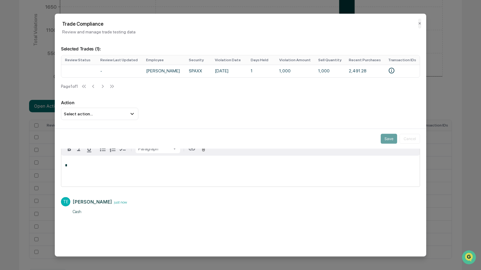
click at [254, 256] on div "Trade Compliance Review and manage trade testing data ✕ Selected Trades ( 1 ): …" at bounding box center [240, 135] width 371 height 243
click at [134, 117] on icon at bounding box center [132, 113] width 7 height 7
click at [419, 22] on button "✕" at bounding box center [419, 24] width 3 height 10
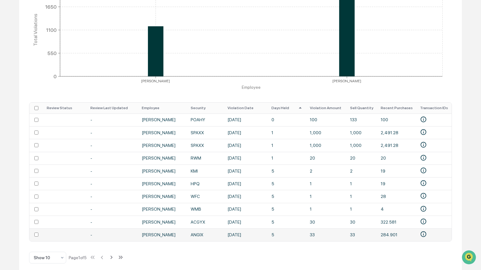
scroll to position [155, 0]
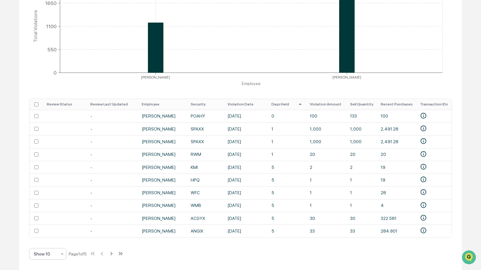
click at [60, 253] on icon at bounding box center [62, 254] width 5 height 5
click at [48, 227] on div "Show 50" at bounding box center [47, 225] width 37 height 12
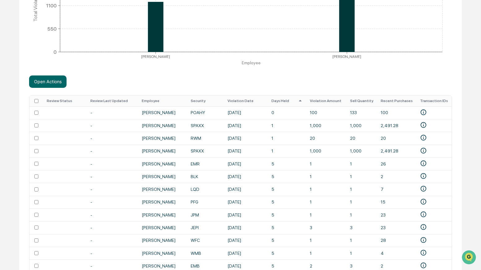
scroll to position [174, 0]
click at [48, 81] on button "Open Actions" at bounding box center [47, 81] width 37 height 12
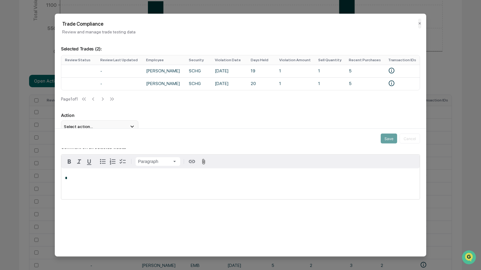
click at [136, 126] on div "Select action..." at bounding box center [99, 126] width 77 height 12
click at [110, 156] on div "Numbered list Numbered list" at bounding box center [112, 154] width 28 height 7
click at [392, 137] on button "Save" at bounding box center [389, 139] width 16 height 10
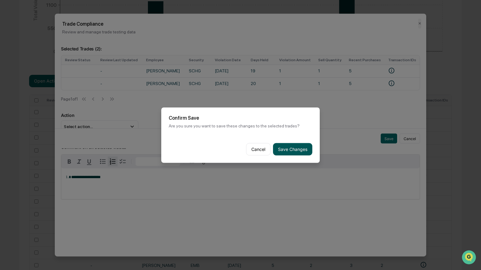
click at [301, 146] on button "Save Changes" at bounding box center [292, 149] width 39 height 12
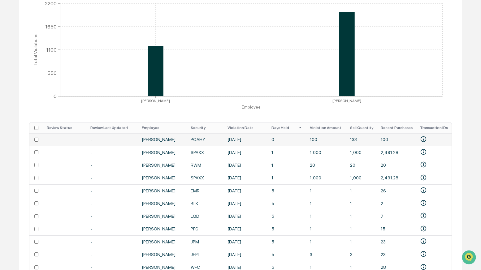
scroll to position [139, 0]
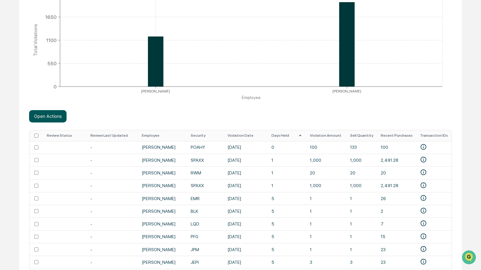
click at [49, 118] on button "Open Actions" at bounding box center [47, 116] width 37 height 12
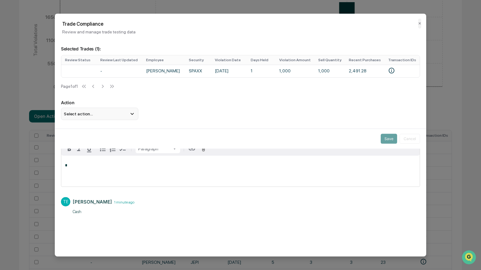
click at [130, 117] on icon at bounding box center [132, 113] width 7 height 7
click at [419, 22] on button "✕" at bounding box center [419, 24] width 3 height 10
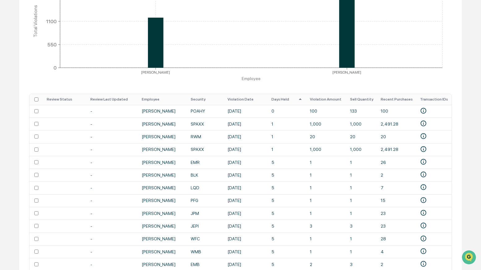
scroll to position [0, 0]
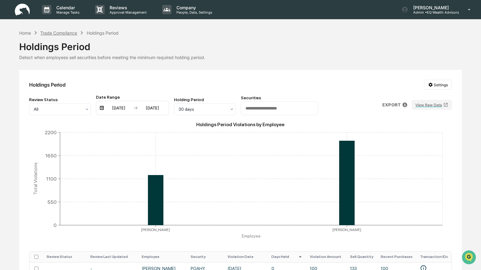
click at [60, 32] on div "Trade Compliance" at bounding box center [58, 32] width 37 height 5
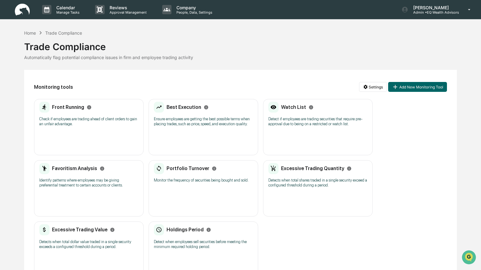
scroll to position [27, 0]
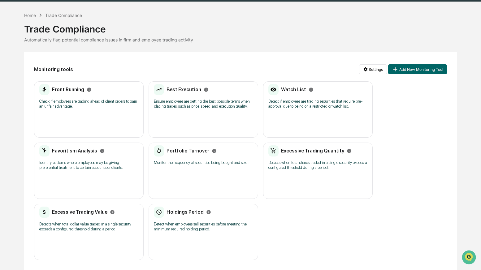
click at [87, 213] on div "Excessive Trading Value Detects when total dollar value traded in a single secu…" at bounding box center [88, 221] width 99 height 29
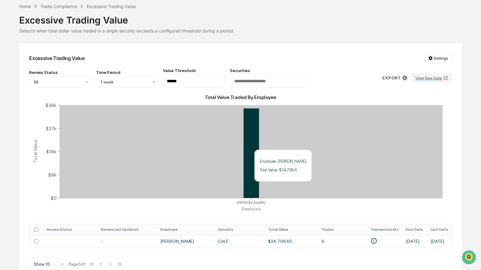
scroll to position [39, 0]
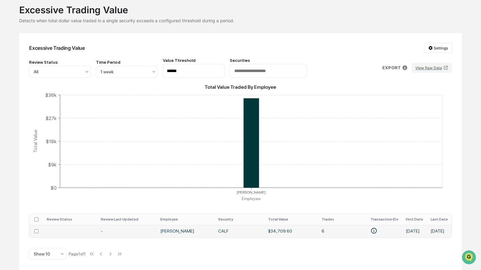
click at [169, 228] on td "Sarah Quinlan" at bounding box center [186, 231] width 58 height 13
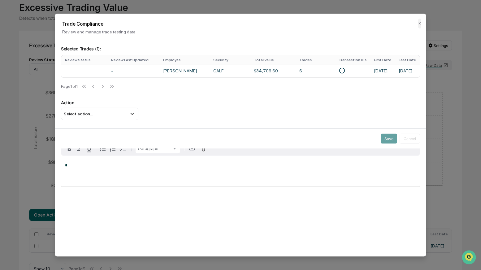
click at [77, 165] on div "*" at bounding box center [240, 171] width 358 height 31
click at [247, 195] on div "Trigger" at bounding box center [240, 193] width 359 height 6
click at [389, 137] on button "Save" at bounding box center [389, 139] width 16 height 10
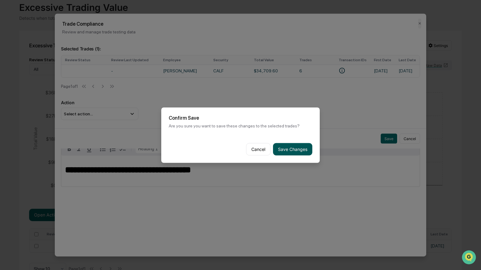
click at [287, 151] on button "Save Changes" at bounding box center [292, 149] width 39 height 12
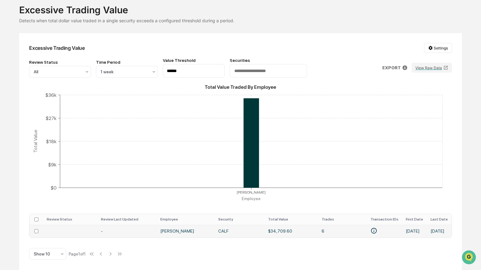
click at [182, 230] on td "Sarah Quinlan" at bounding box center [186, 231] width 58 height 13
click at [432, 65] on button "View Raw Data" at bounding box center [432, 68] width 40 height 10
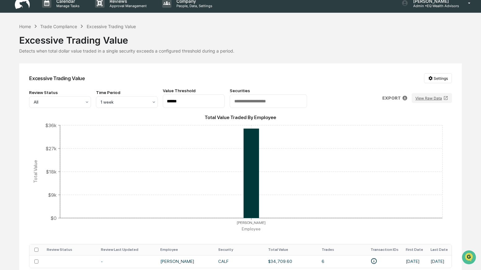
scroll to position [0, 0]
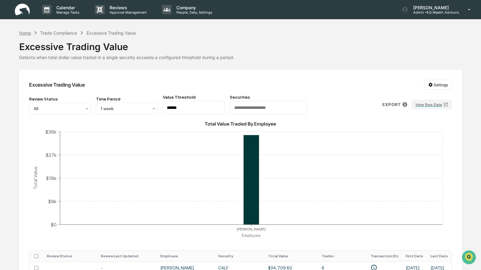
click at [24, 32] on div "Home" at bounding box center [25, 32] width 12 height 5
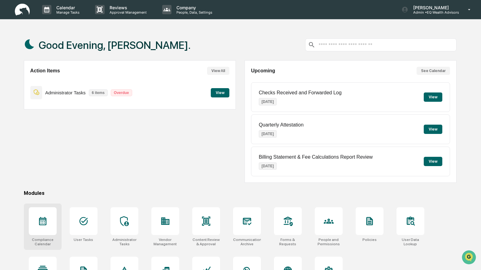
click at [45, 219] on icon at bounding box center [43, 219] width 6 height 1
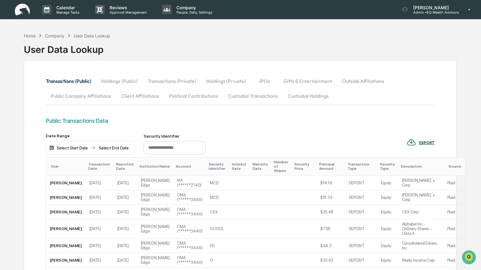
click at [119, 80] on button "Holdings (Public)" at bounding box center [119, 81] width 46 height 15
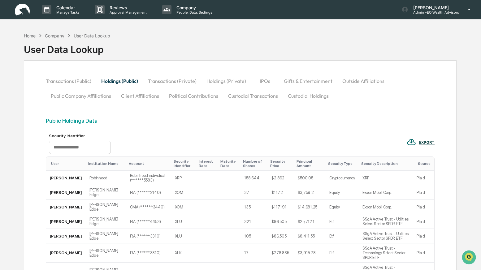
click at [33, 37] on div "Home" at bounding box center [30, 35] width 12 height 5
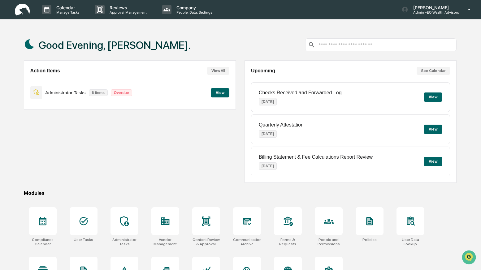
scroll to position [30, 0]
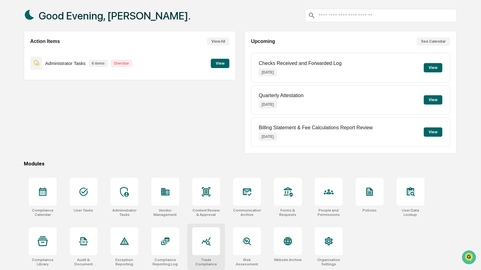
click at [209, 236] on icon at bounding box center [206, 241] width 10 height 10
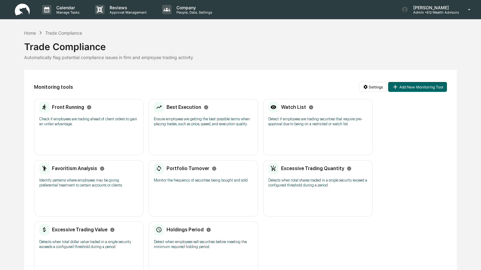
click at [195, 235] on div "Holdings Period" at bounding box center [182, 229] width 57 height 11
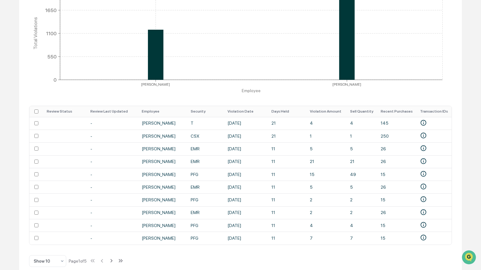
scroll to position [155, 0]
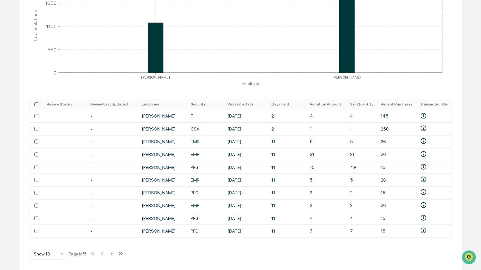
click at [284, 102] on th "Days Held" at bounding box center [287, 104] width 39 height 11
click at [283, 103] on th "Days Held" at bounding box center [287, 104] width 39 height 11
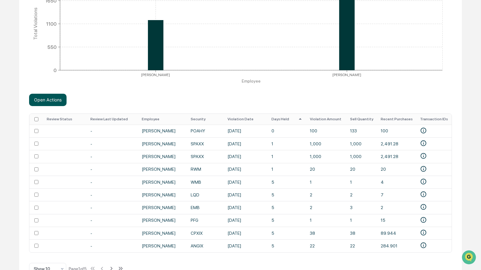
click at [48, 103] on button "Open Actions" at bounding box center [47, 100] width 37 height 12
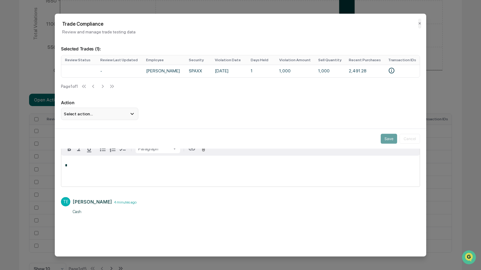
click at [131, 115] on icon at bounding box center [132, 113] width 7 height 7
click at [119, 139] on div "Save Cancel" at bounding box center [240, 138] width 371 height 20
click at [130, 255] on div "Trade Compliance Review and manage trade testing data ✕ Selected Trades ( 1 ): …" at bounding box center [240, 135] width 371 height 243
click at [420, 23] on button "✕" at bounding box center [419, 24] width 3 height 10
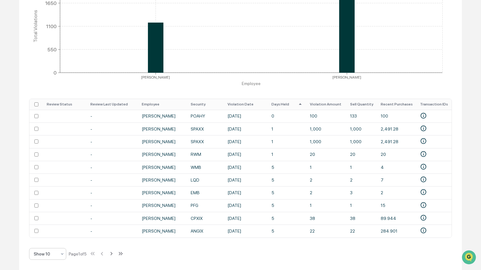
click at [62, 254] on icon at bounding box center [62, 254] width 2 height 2
click at [50, 217] on div "Show 25" at bounding box center [47, 213] width 37 height 12
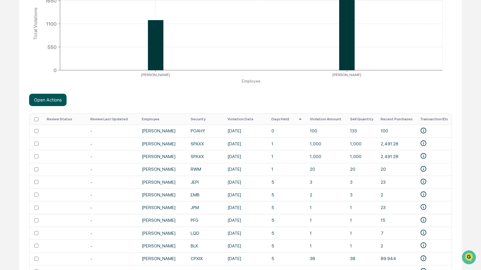
click at [54, 100] on button "Open Actions" at bounding box center [47, 100] width 37 height 12
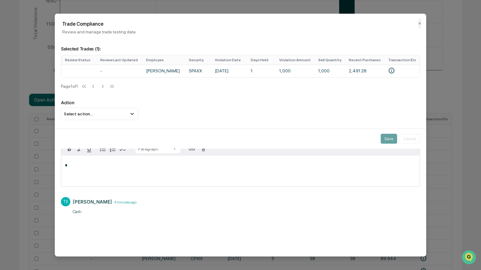
click at [71, 105] on p "Action" at bounding box center [240, 102] width 359 height 5
click at [79, 113] on div "Select action..." at bounding box center [99, 114] width 77 height 12
click at [93, 175] on div "*" at bounding box center [240, 171] width 358 height 31
click at [94, 224] on div "Selected Trades ( 1 ): Review Status Review Last Updated Employee Security Viol…" at bounding box center [240, 136] width 371 height 194
click at [418, 22] on h2 "Trade Compliance" at bounding box center [240, 24] width 356 height 6
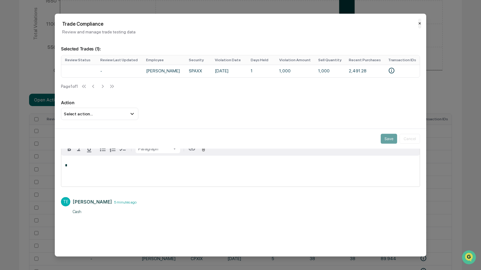
click at [421, 23] on button "✕" at bounding box center [419, 24] width 3 height 10
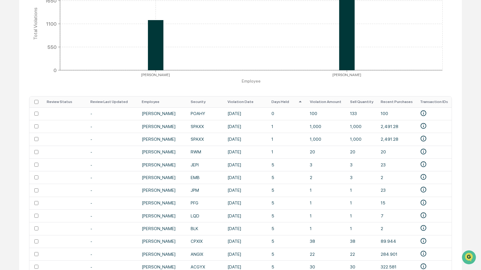
scroll to position [0, 0]
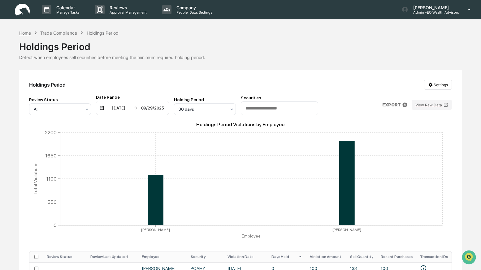
click at [27, 32] on div "Home" at bounding box center [25, 32] width 12 height 5
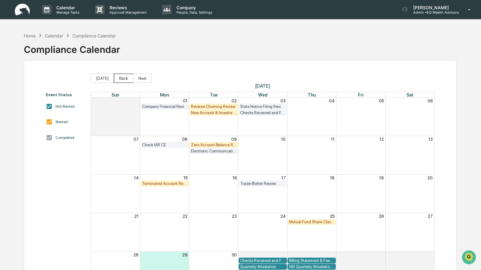
click at [126, 79] on button "Back" at bounding box center [123, 78] width 19 height 9
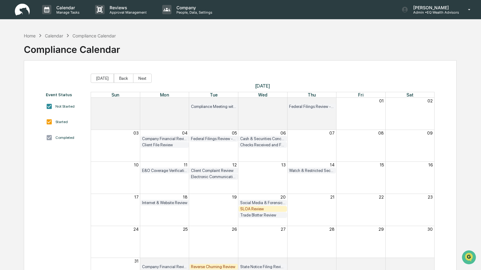
click at [250, 208] on div "SLOA Review" at bounding box center [262, 209] width 45 height 5
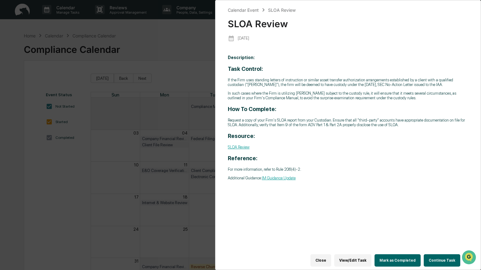
click at [439, 258] on button "Continue Task" at bounding box center [442, 260] width 37 height 12
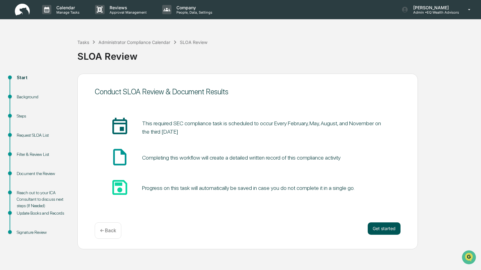
click at [378, 223] on button "Get started" at bounding box center [384, 229] width 33 height 12
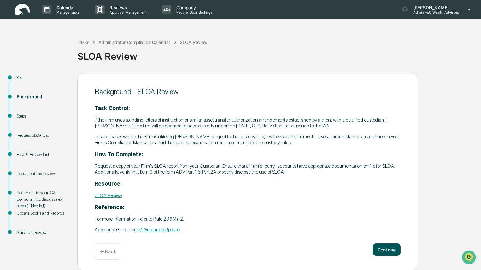
click at [386, 248] on button "Continue" at bounding box center [387, 250] width 28 height 12
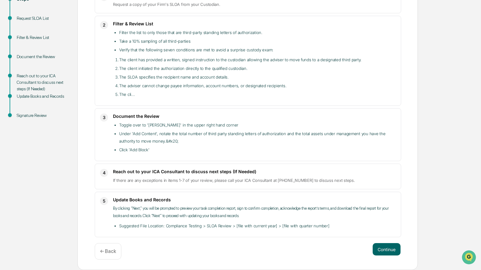
click at [385, 244] on button "Continue" at bounding box center [387, 249] width 28 height 12
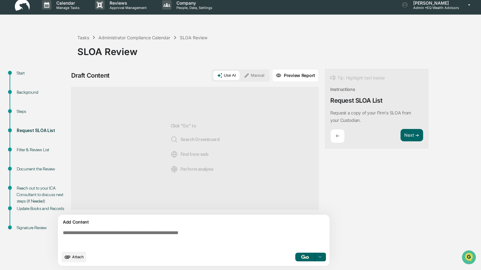
scroll to position [5, 0]
click at [411, 134] on button "Next ➔" at bounding box center [411, 135] width 23 height 13
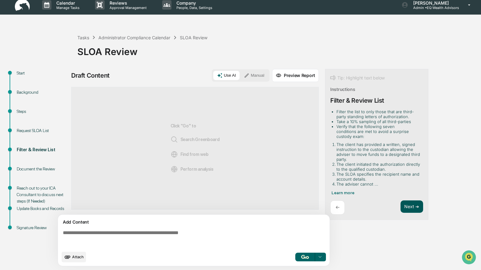
click at [411, 201] on button "Next ➔" at bounding box center [411, 207] width 23 height 13
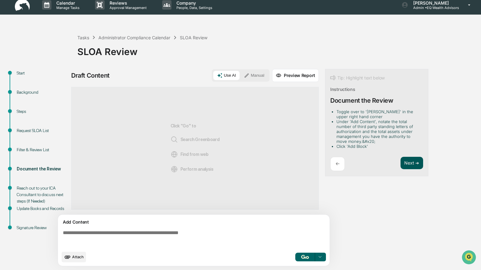
click at [410, 158] on button "Next ➔" at bounding box center [411, 163] width 23 height 13
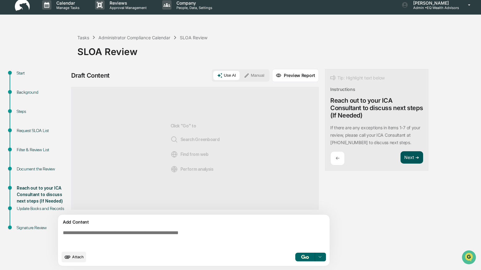
click at [410, 158] on button "Next ➔" at bounding box center [411, 157] width 23 height 13
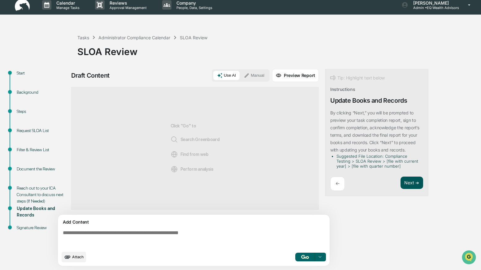
click at [407, 183] on button "Next ➔" at bounding box center [411, 183] width 23 height 13
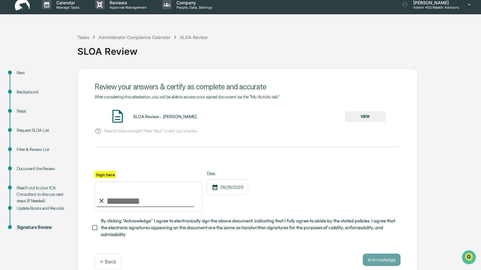
click at [362, 115] on button "VIEW" at bounding box center [365, 116] width 40 height 11
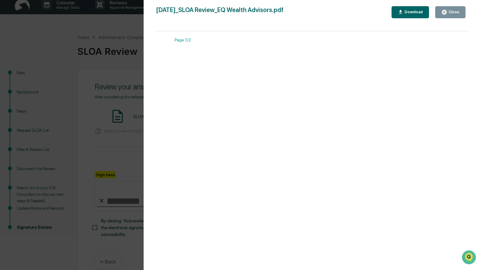
click at [449, 12] on div "Close" at bounding box center [453, 12] width 12 height 4
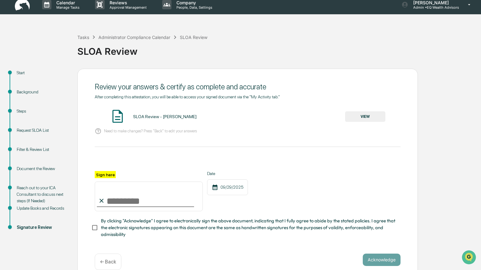
click at [131, 198] on input "Sign here" at bounding box center [149, 197] width 108 height 30
type input "**********"
click at [374, 256] on button "Acknowledge" at bounding box center [382, 260] width 38 height 12
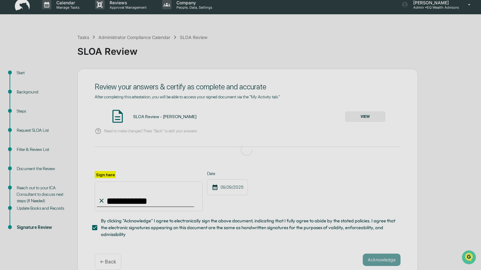
scroll to position [0, 0]
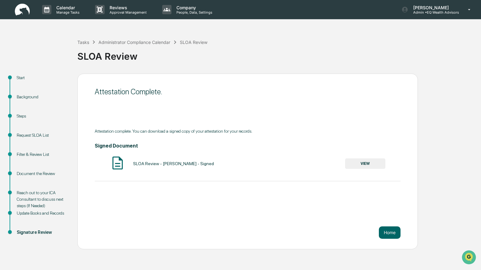
click at [372, 165] on button "VIEW" at bounding box center [365, 163] width 40 height 11
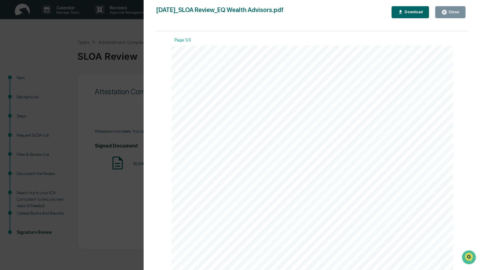
click at [413, 13] on div "Download" at bounding box center [412, 12] width 19 height 4
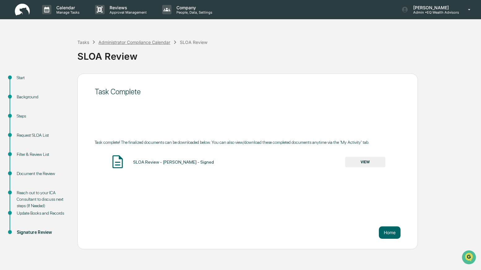
click at [136, 43] on div "Administrator Compliance Calendar" at bounding box center [134, 42] width 72 height 5
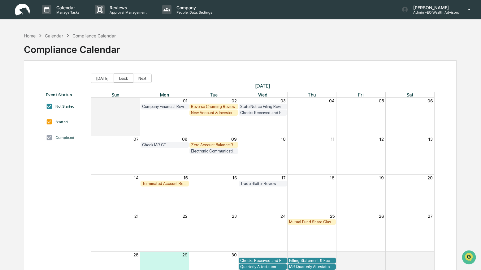
click at [126, 78] on button "Back" at bounding box center [123, 78] width 19 height 9
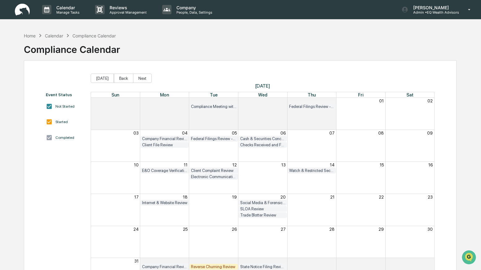
scroll to position [33, 0]
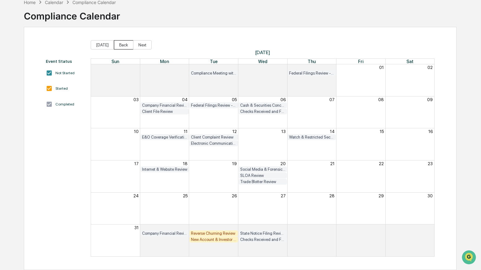
click at [122, 44] on button "Back" at bounding box center [123, 44] width 19 height 9
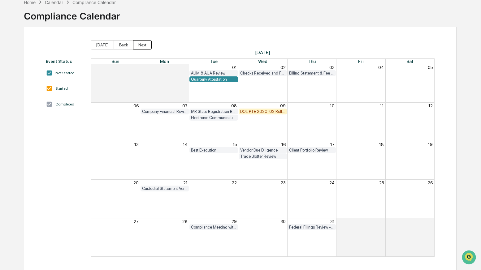
click at [142, 45] on button "Next" at bounding box center [142, 44] width 19 height 9
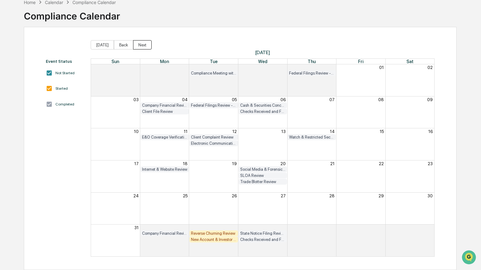
click at [142, 45] on button "Next" at bounding box center [142, 44] width 19 height 9
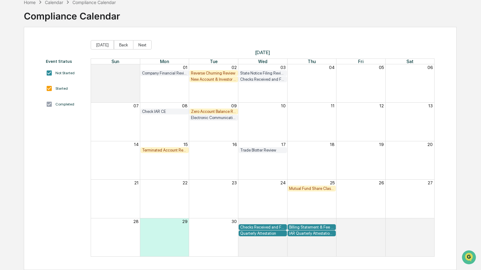
click at [211, 79] on div "New Account & Investor Profile Review" at bounding box center [213, 79] width 45 height 5
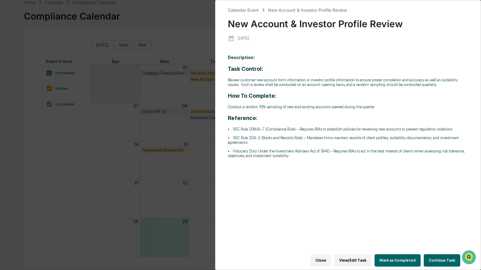
click at [439, 258] on button "Continue Task" at bounding box center [442, 260] width 37 height 12
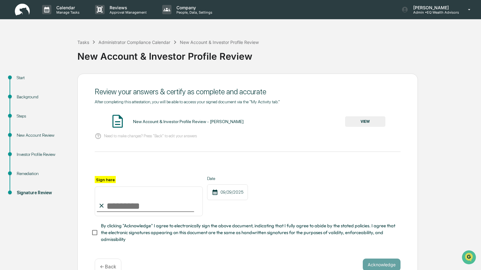
click at [30, 136] on div "New Account Review" at bounding box center [42, 135] width 51 height 6
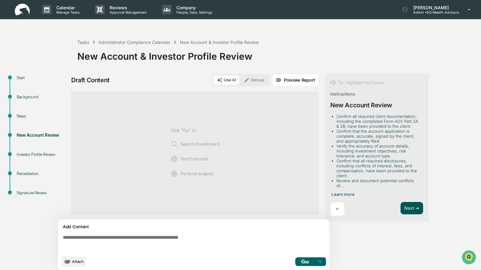
click at [416, 202] on button "Next ➔" at bounding box center [411, 208] width 23 height 13
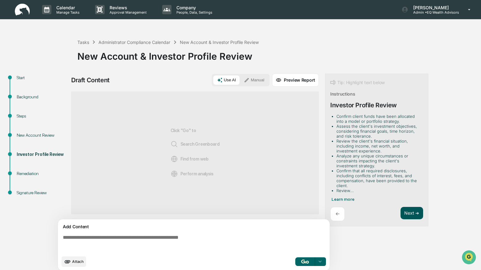
click at [411, 209] on button "Next ➔" at bounding box center [411, 213] width 23 height 13
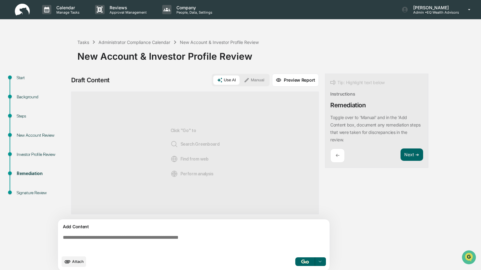
click at [335, 155] on div "←" at bounding box center [337, 156] width 15 height 15
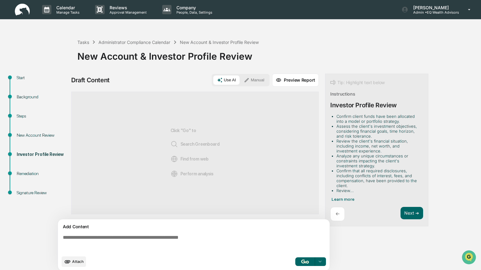
click at [251, 80] on button "Manual" at bounding box center [254, 80] width 28 height 9
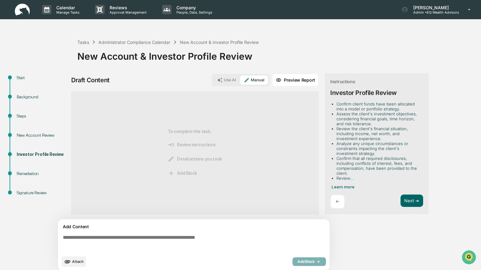
click at [79, 260] on span "Attach" at bounding box center [77, 261] width 11 height 5
click at [78, 261] on span "Attach" at bounding box center [77, 261] width 11 height 5
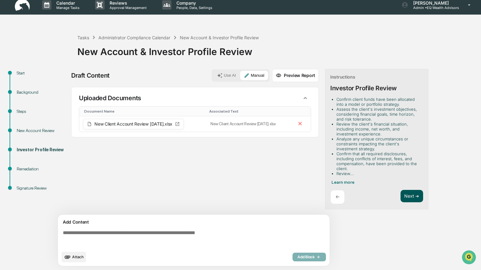
click at [410, 193] on button "Next ➔" at bounding box center [411, 196] width 23 height 13
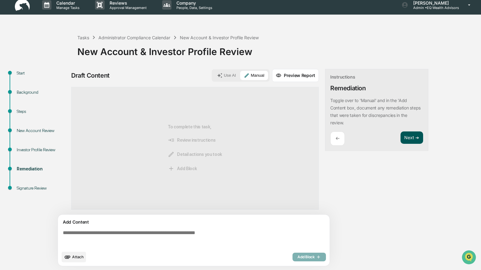
click at [415, 135] on button "Next ➔" at bounding box center [411, 138] width 23 height 13
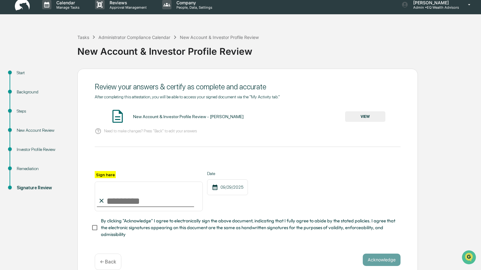
click at [361, 115] on button "VIEW" at bounding box center [365, 116] width 40 height 11
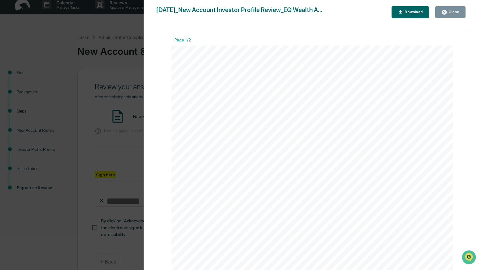
click at [451, 12] on div "Close" at bounding box center [453, 12] width 12 height 4
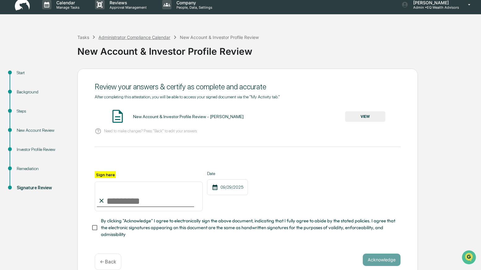
click at [115, 38] on div "Administrator Compliance Calendar" at bounding box center [134, 37] width 72 height 5
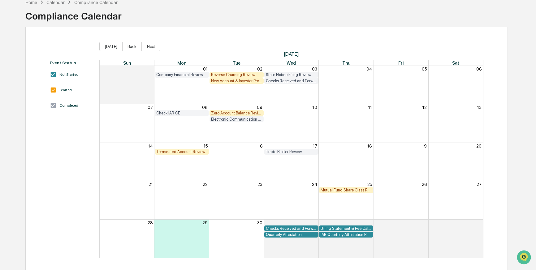
scroll to position [36, 0]
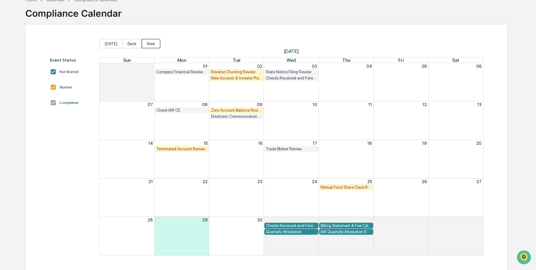
click at [152, 43] on button "Next" at bounding box center [151, 43] width 19 height 9
